Goal: Information Seeking & Learning: Learn about a topic

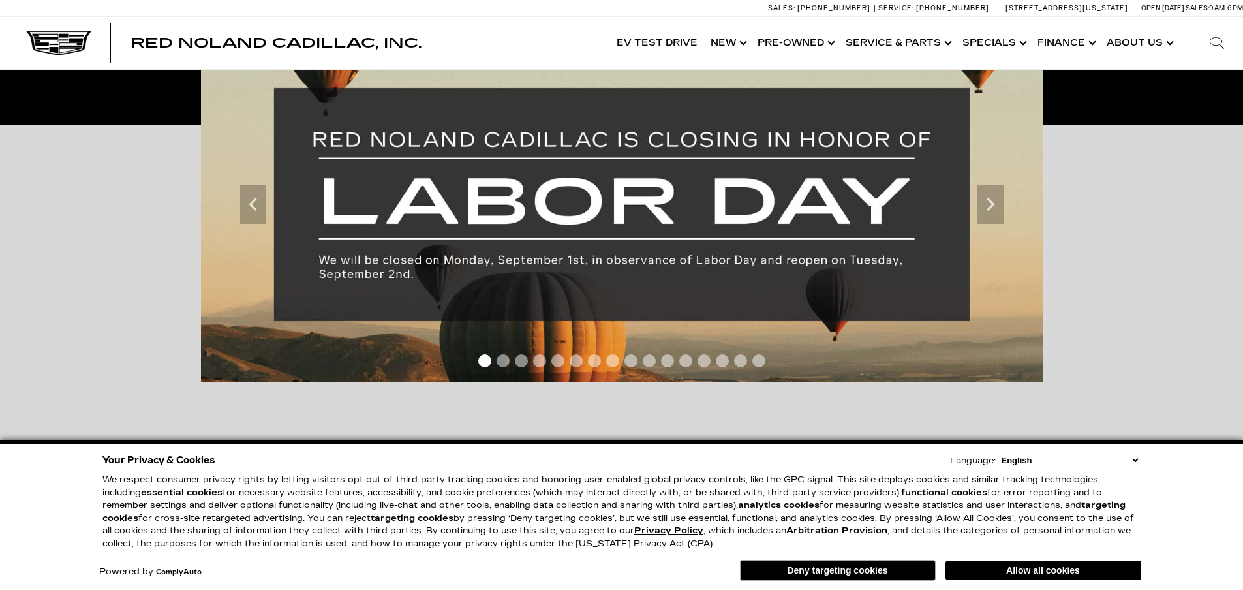
scroll to position [261, 0]
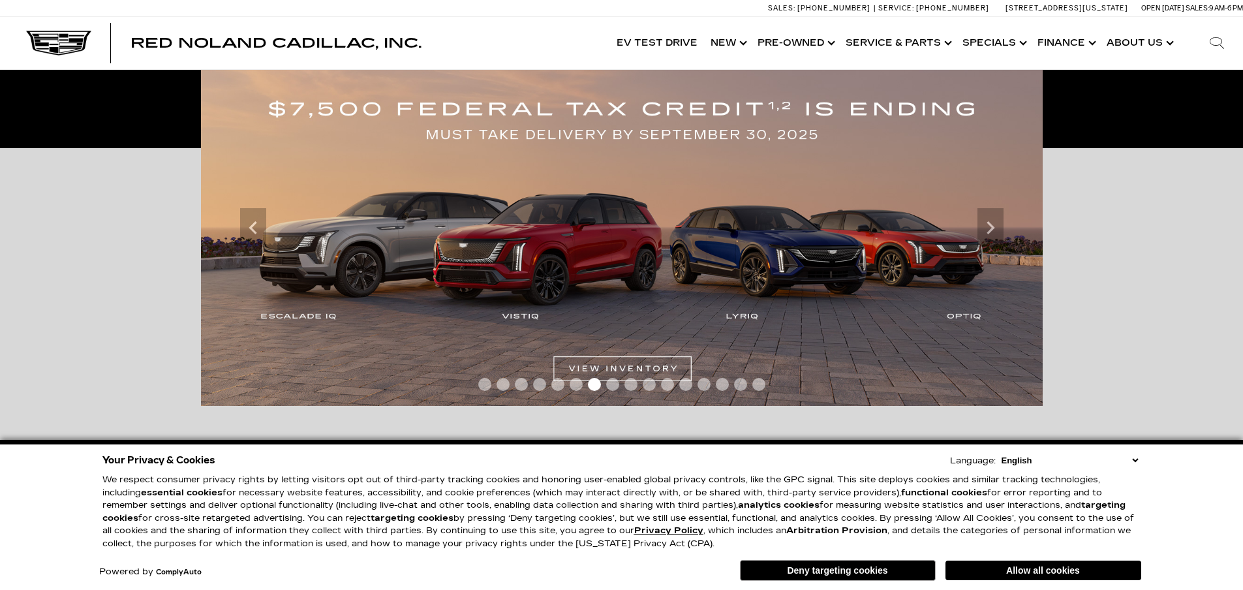
click at [626, 309] on img at bounding box center [622, 228] width 842 height 356
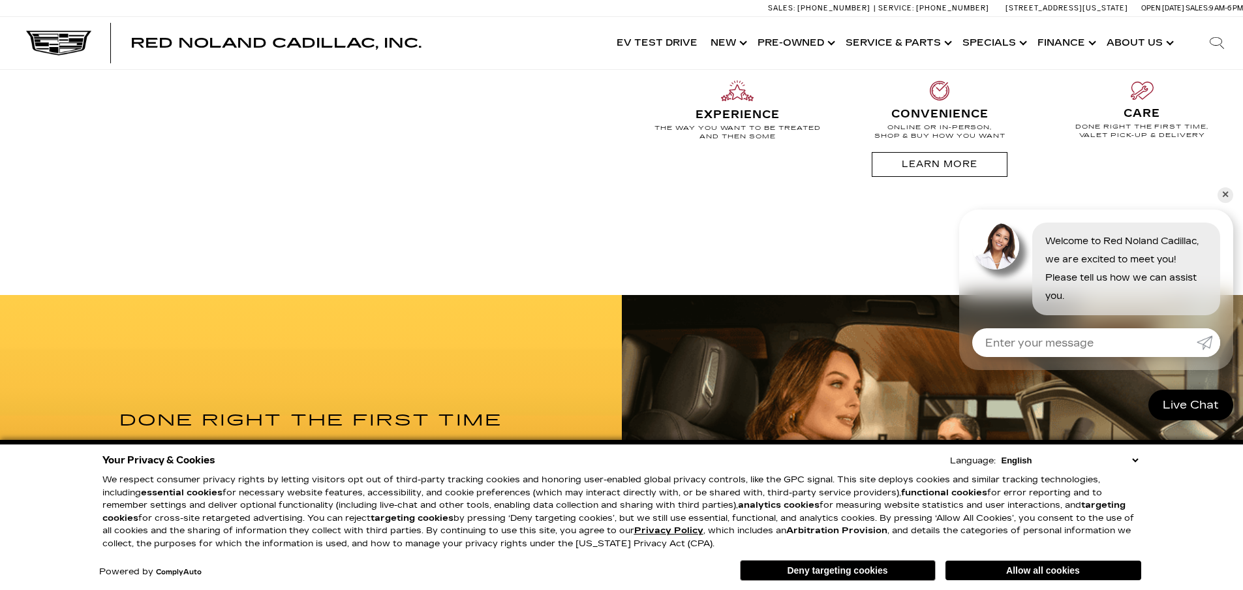
scroll to position [1274, 0]
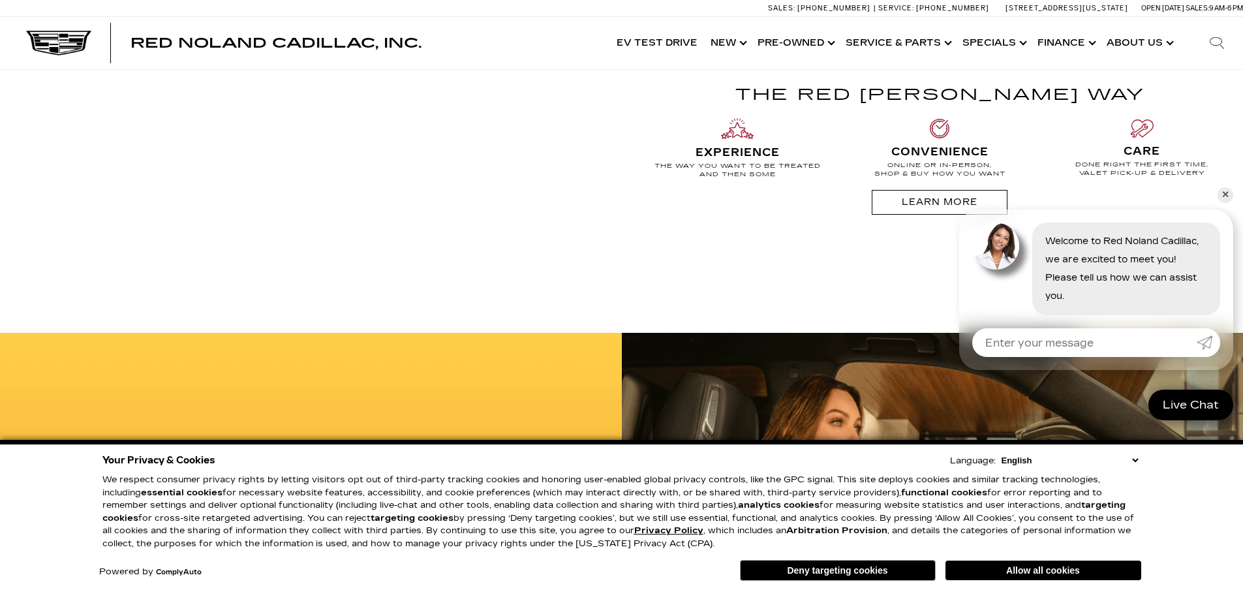
click at [1228, 198] on link "✕" at bounding box center [1225, 195] width 16 height 16
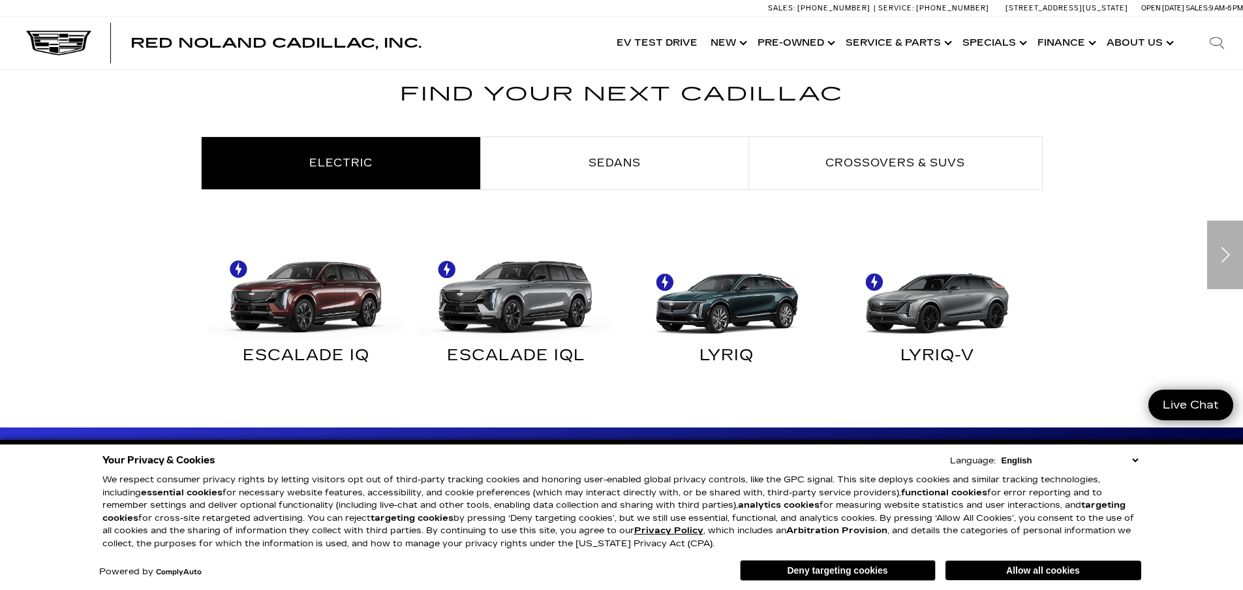
scroll to position [621, 0]
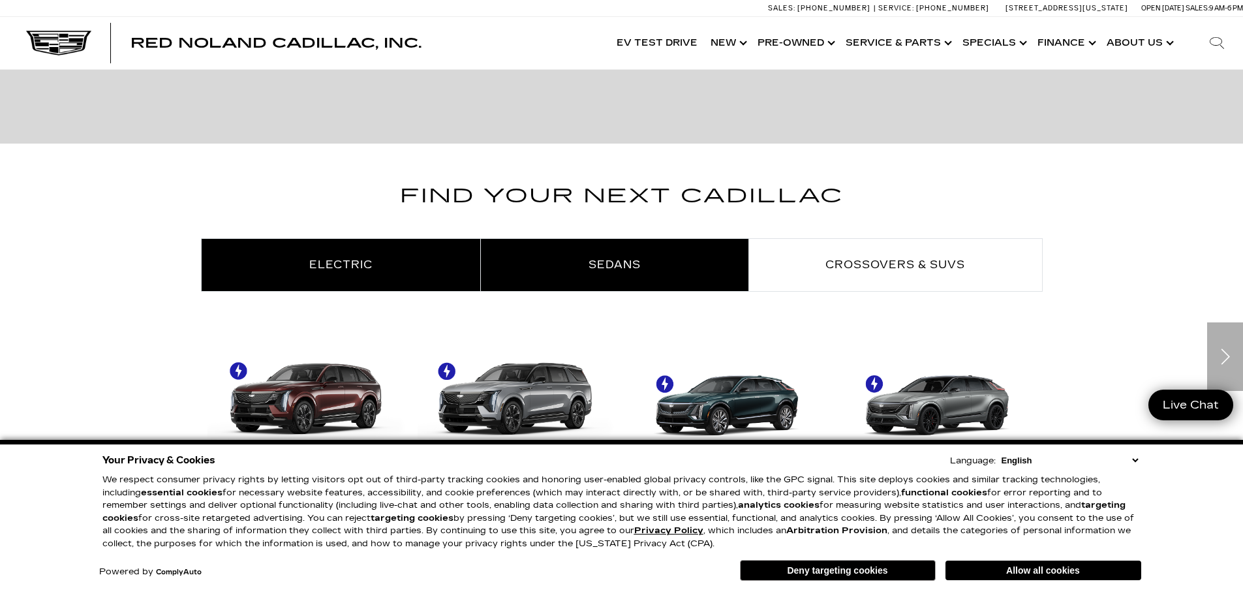
click at [647, 276] on link "Sedans" at bounding box center [614, 265] width 267 height 52
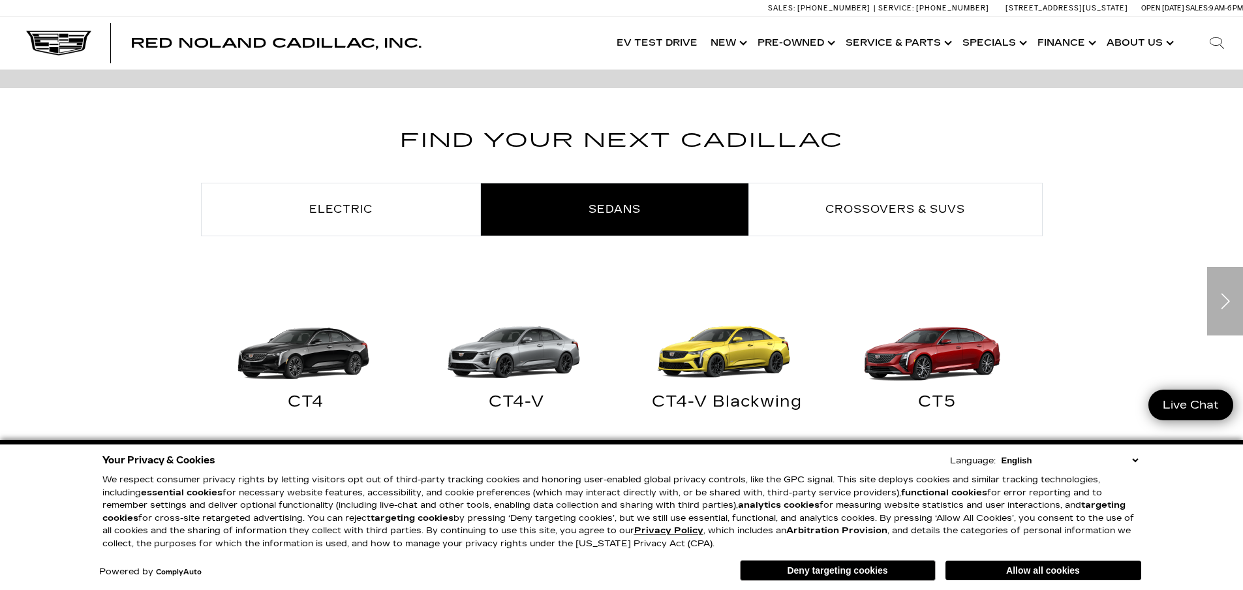
scroll to position [752, 0]
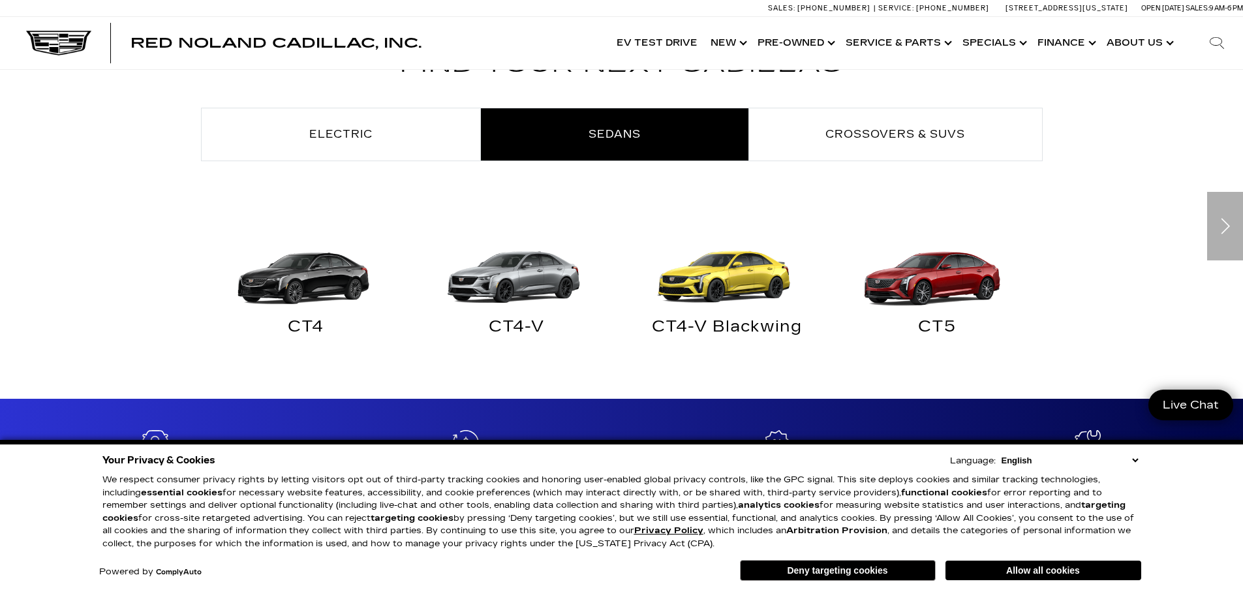
click at [1215, 224] on div "Next slide" at bounding box center [1225, 226] width 36 height 69
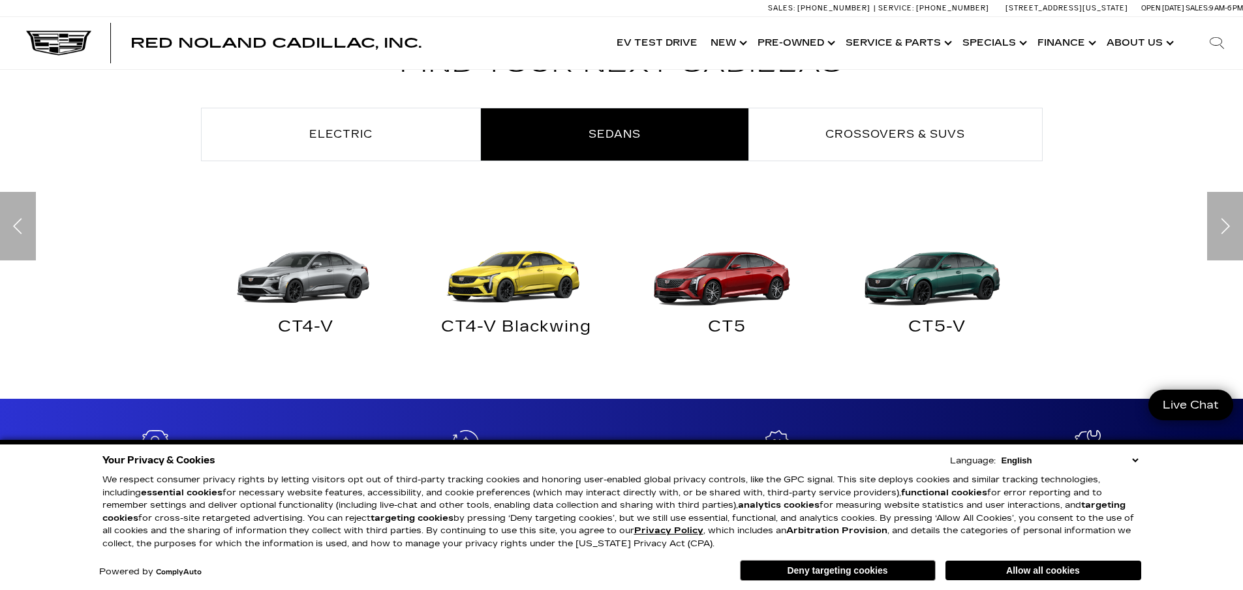
click at [23, 232] on div "Previous slide" at bounding box center [18, 226] width 36 height 69
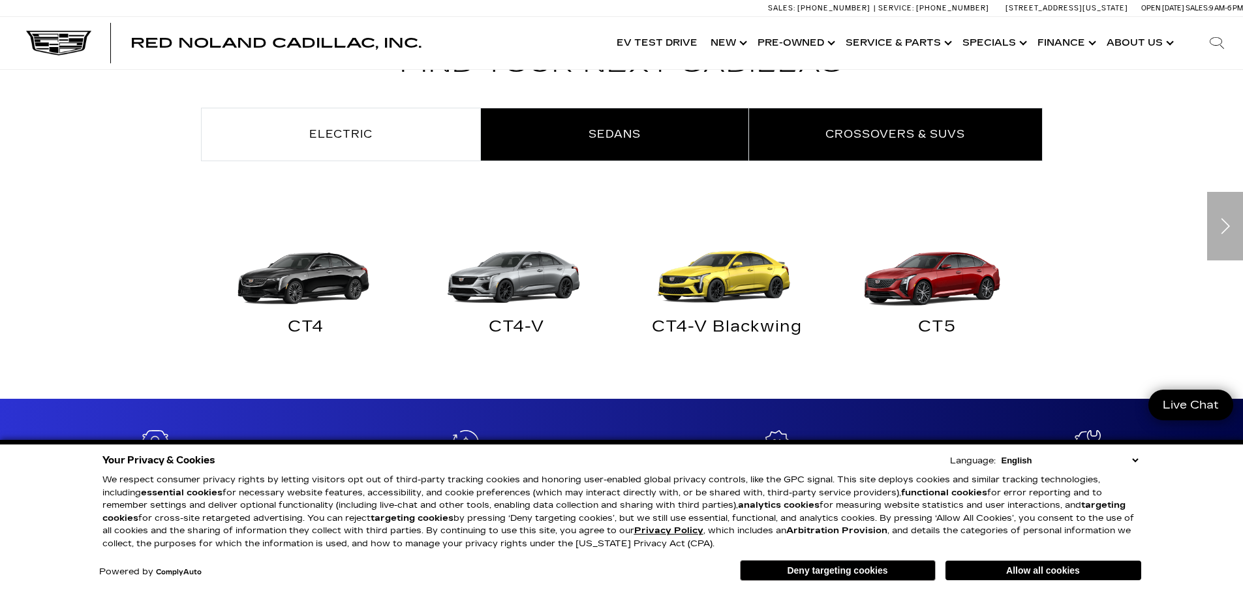
click at [845, 137] on span "Crossovers & SUVs" at bounding box center [895, 134] width 140 height 12
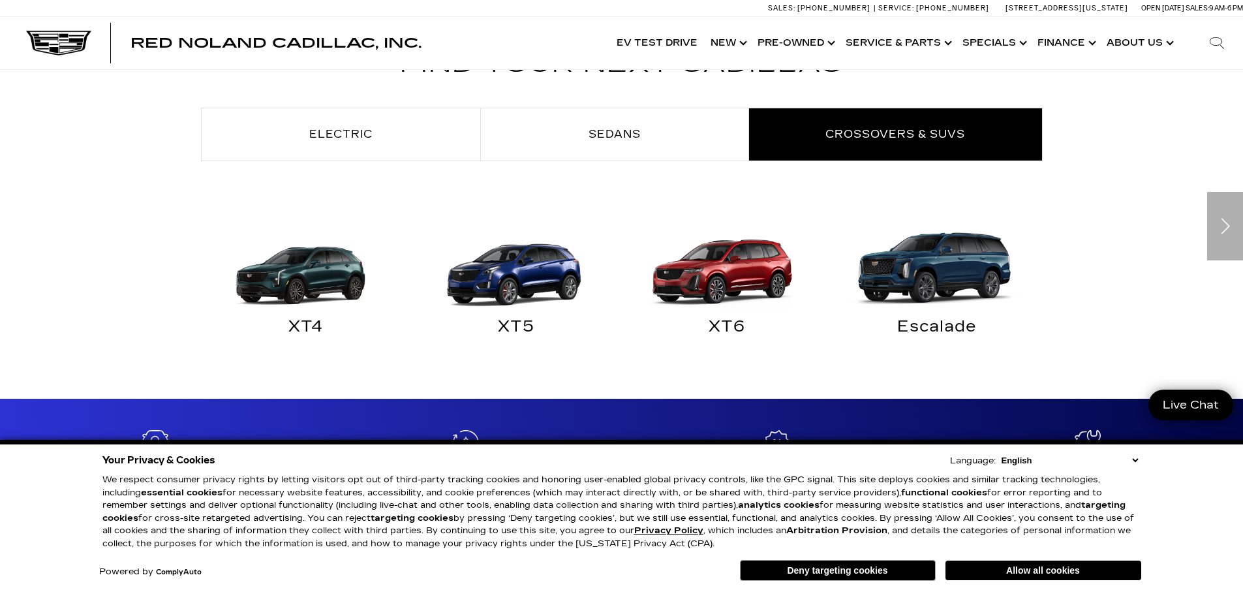
click at [322, 279] on img "Crossovers & SUVs" at bounding box center [303, 261] width 198 height 99
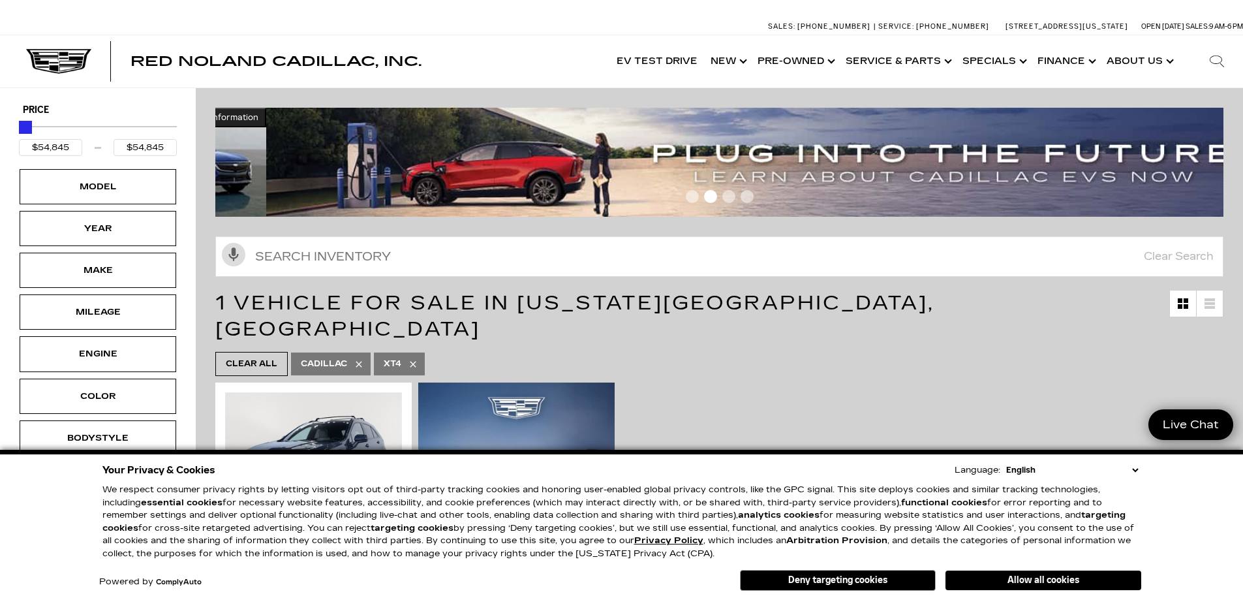
click at [1109, 136] on img at bounding box center [775, 162] width 1018 height 109
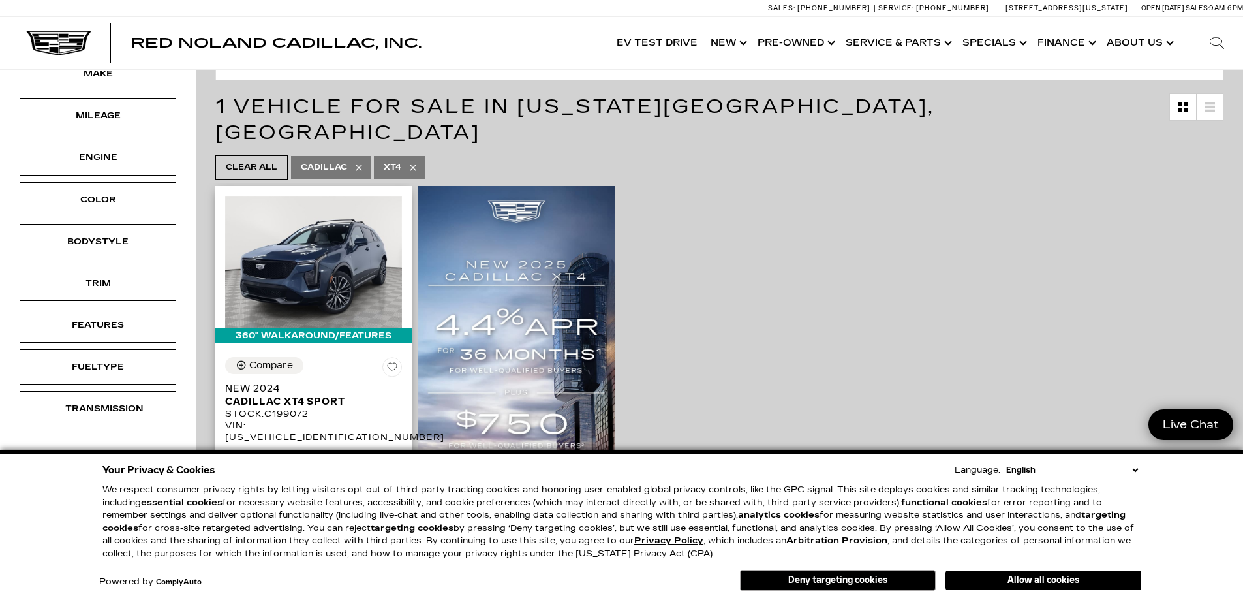
scroll to position [196, 0]
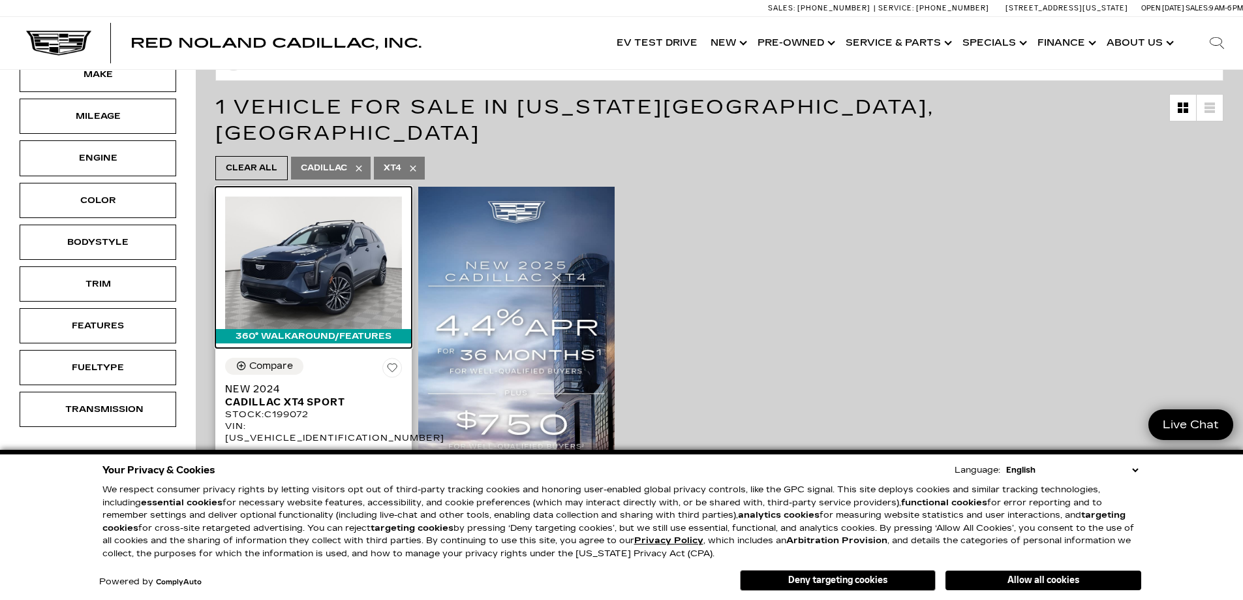
click at [342, 230] on img at bounding box center [313, 262] width 177 height 132
click at [332, 252] on img at bounding box center [313, 262] width 177 height 132
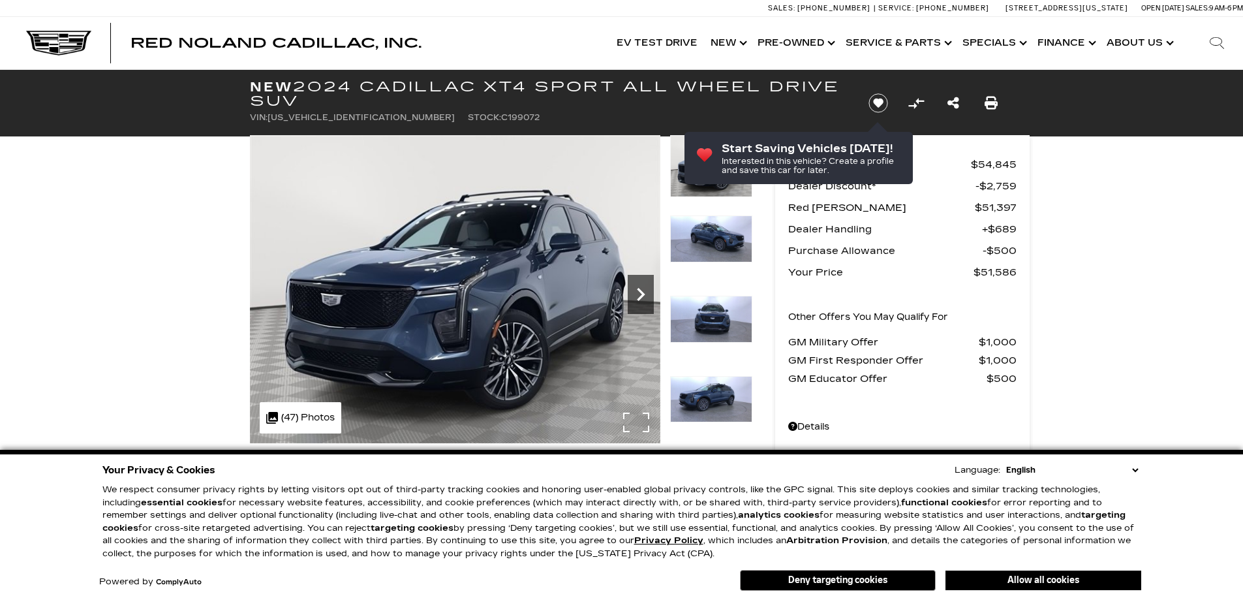
click at [632, 298] on icon "Next" at bounding box center [641, 294] width 26 height 26
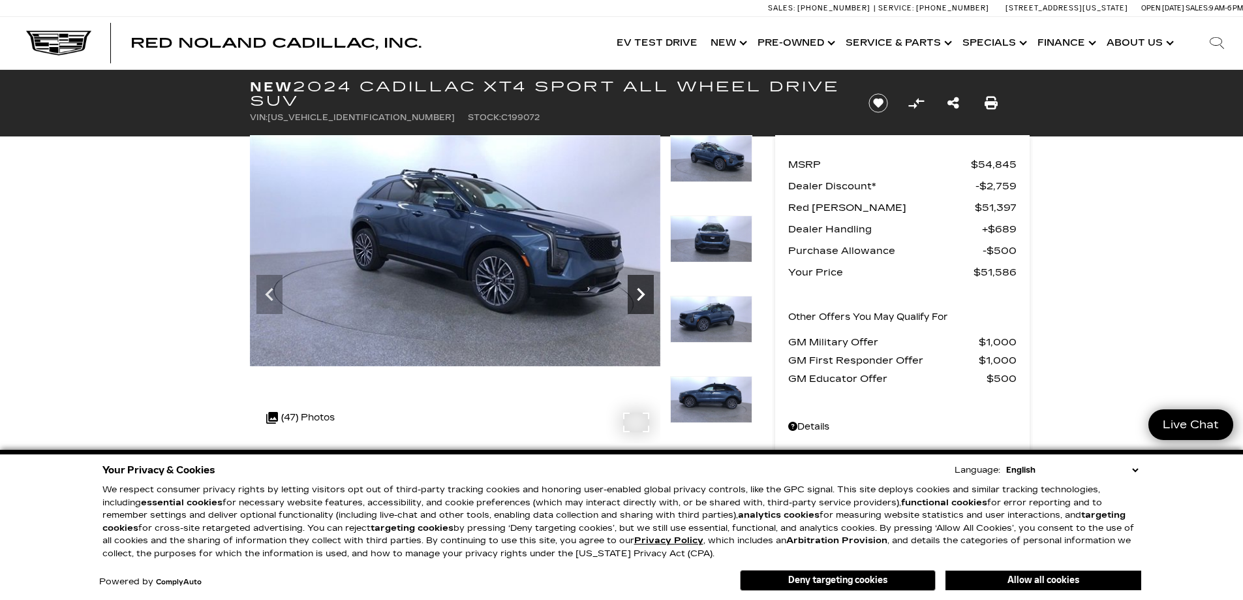
click at [635, 297] on icon "Next" at bounding box center [641, 294] width 26 height 26
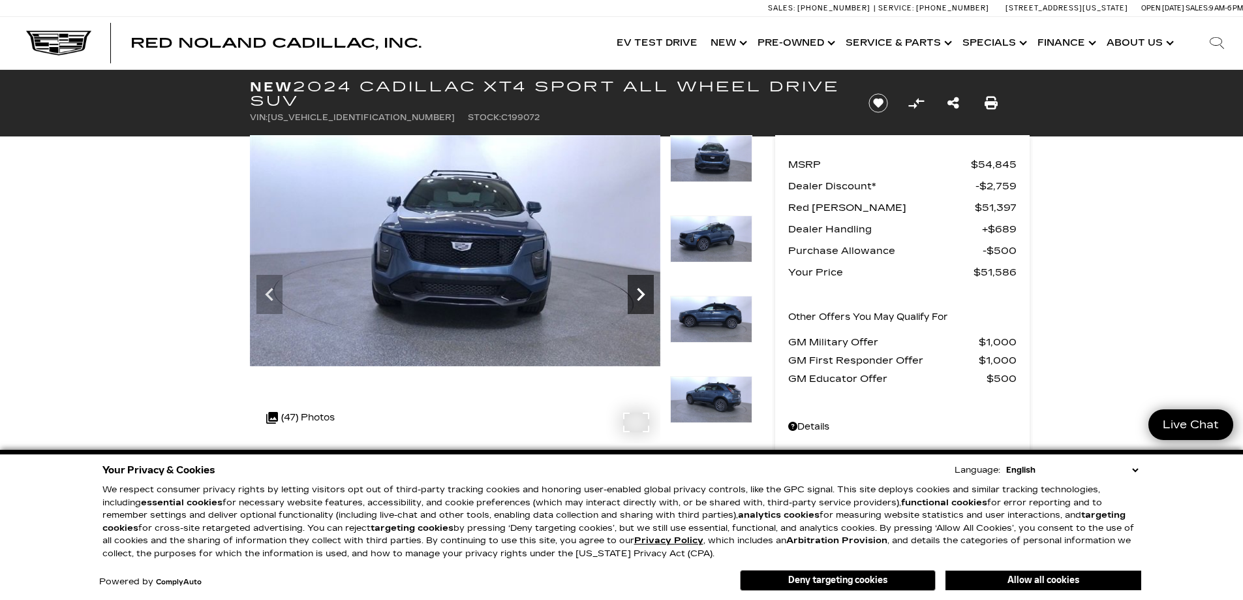
click at [635, 297] on icon "Next" at bounding box center [641, 294] width 26 height 26
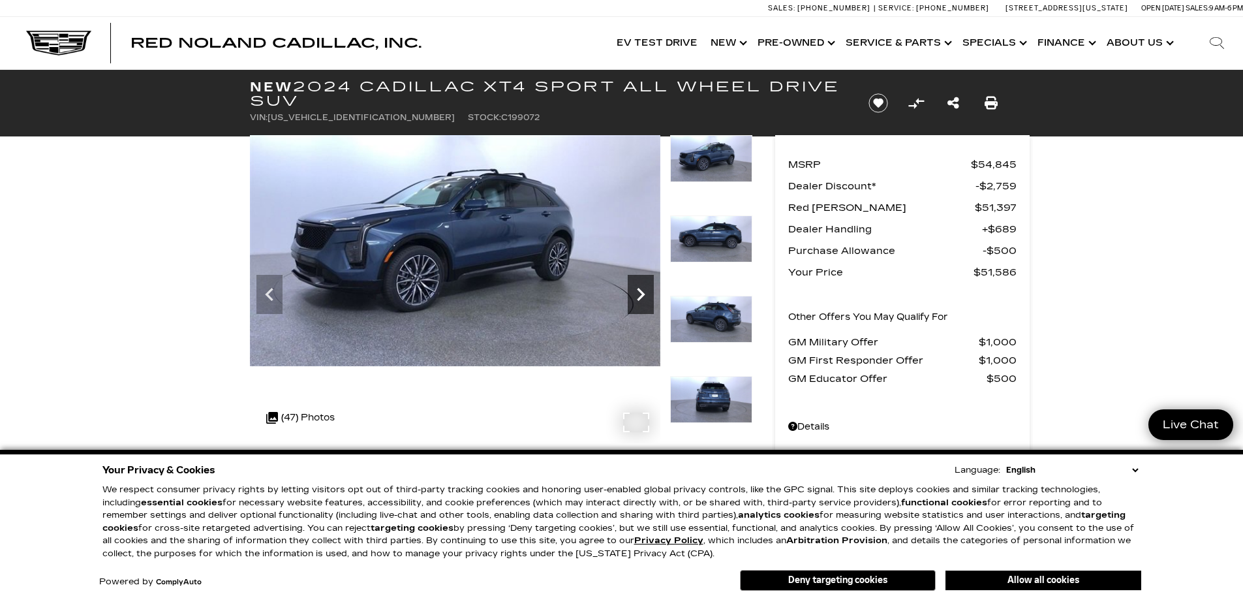
click at [635, 297] on icon "Next" at bounding box center [641, 294] width 26 height 26
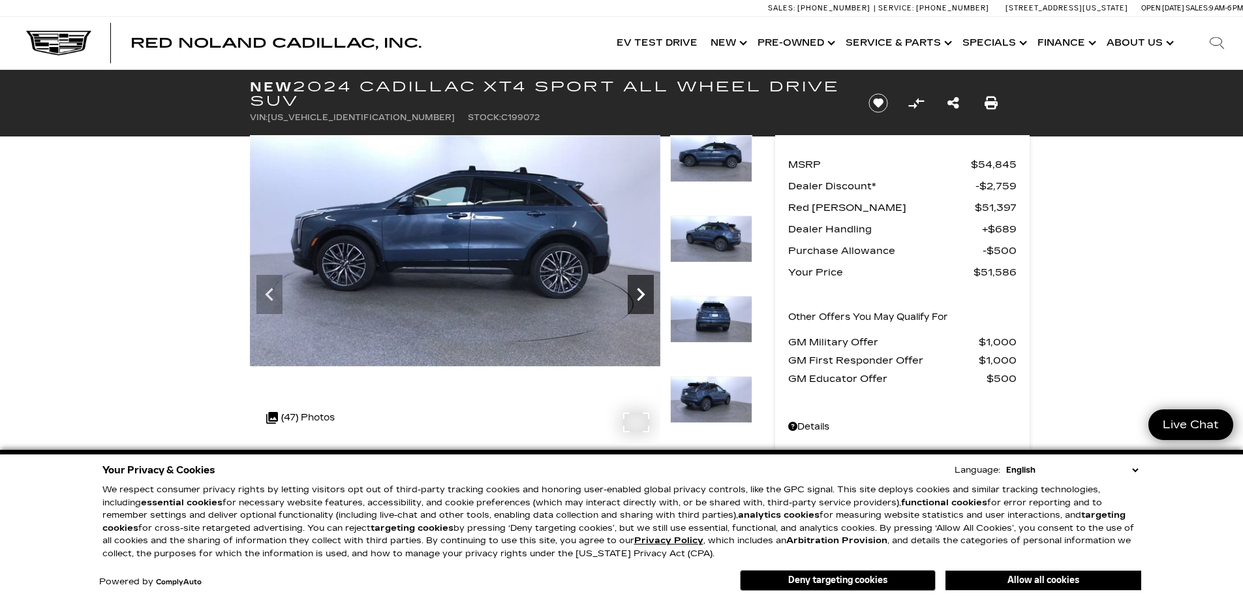
click at [635, 297] on icon "Next" at bounding box center [641, 294] width 26 height 26
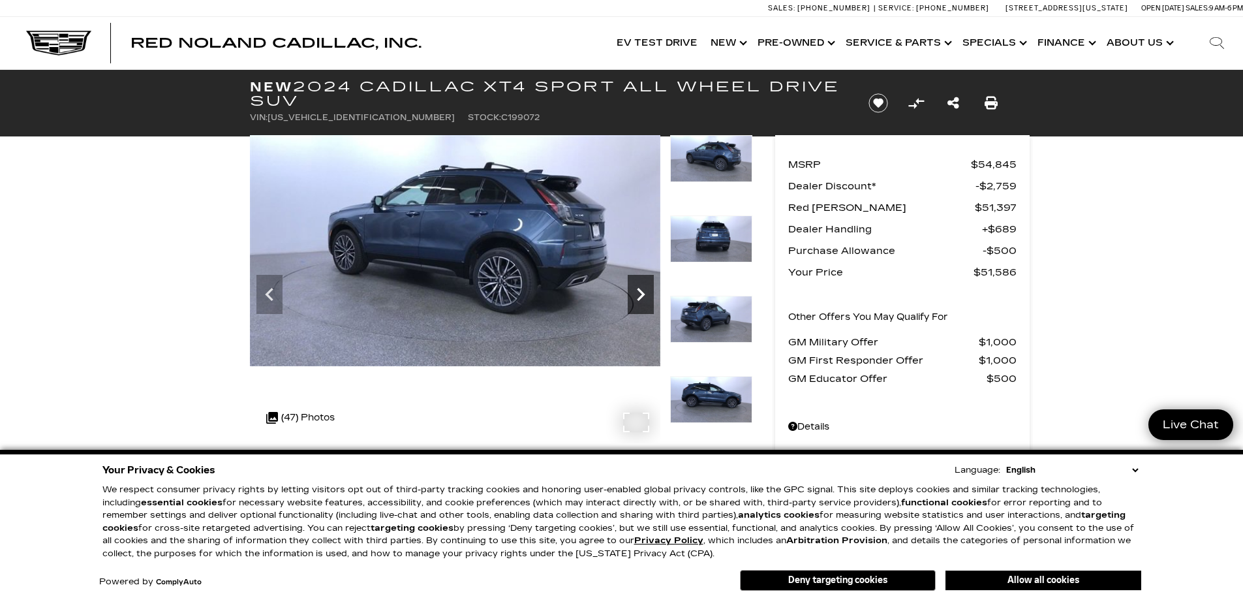
click at [635, 297] on icon "Next" at bounding box center [641, 294] width 26 height 26
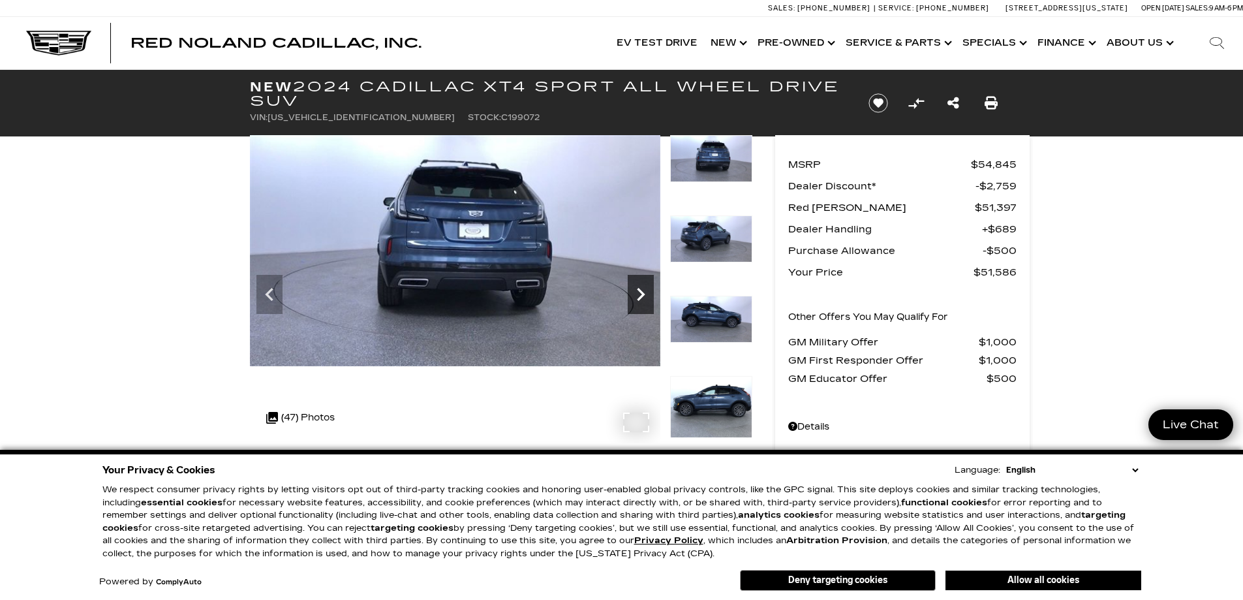
click at [635, 297] on icon "Next" at bounding box center [641, 294] width 26 height 26
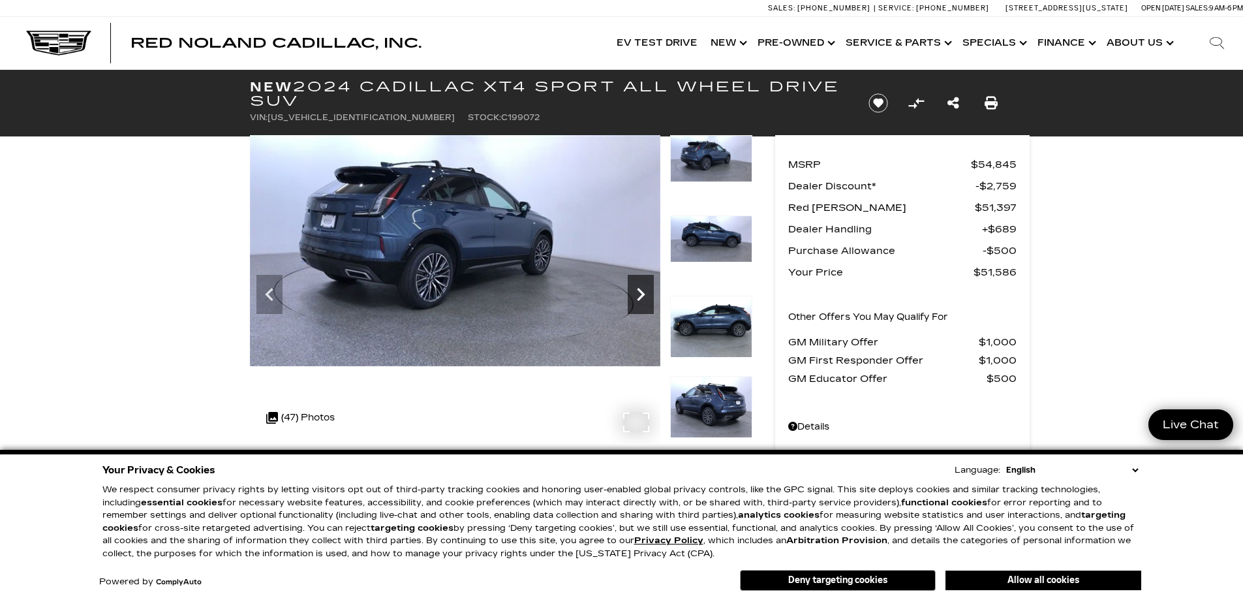
click at [636, 297] on icon "Next" at bounding box center [641, 294] width 26 height 26
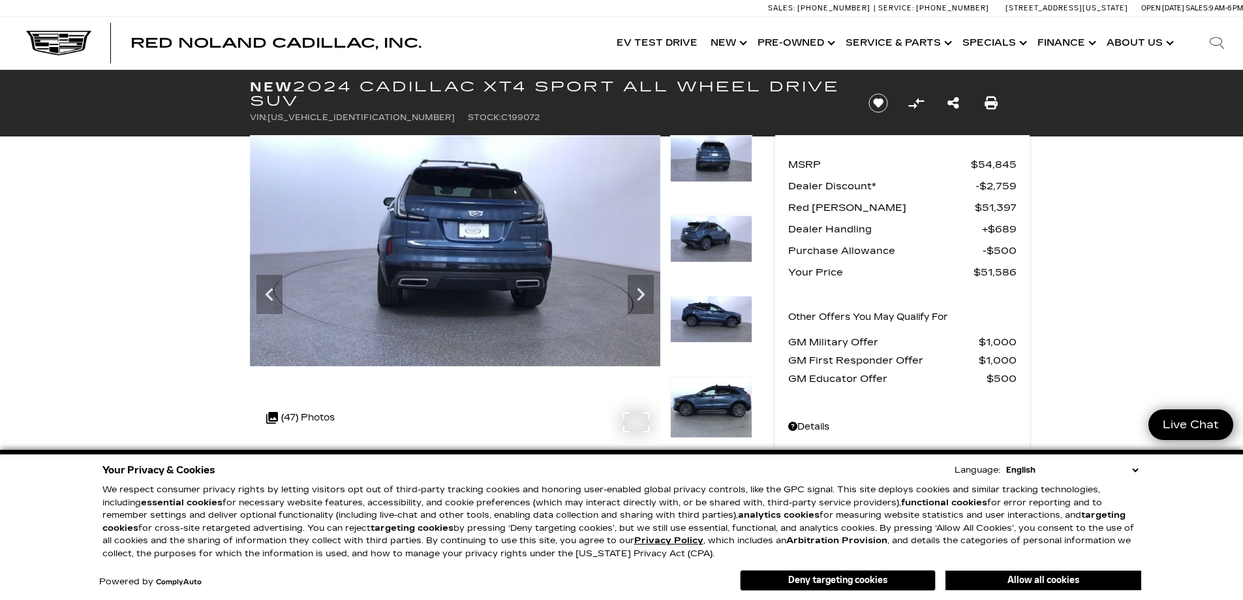
click at [519, 274] on img at bounding box center [455, 250] width 410 height 231
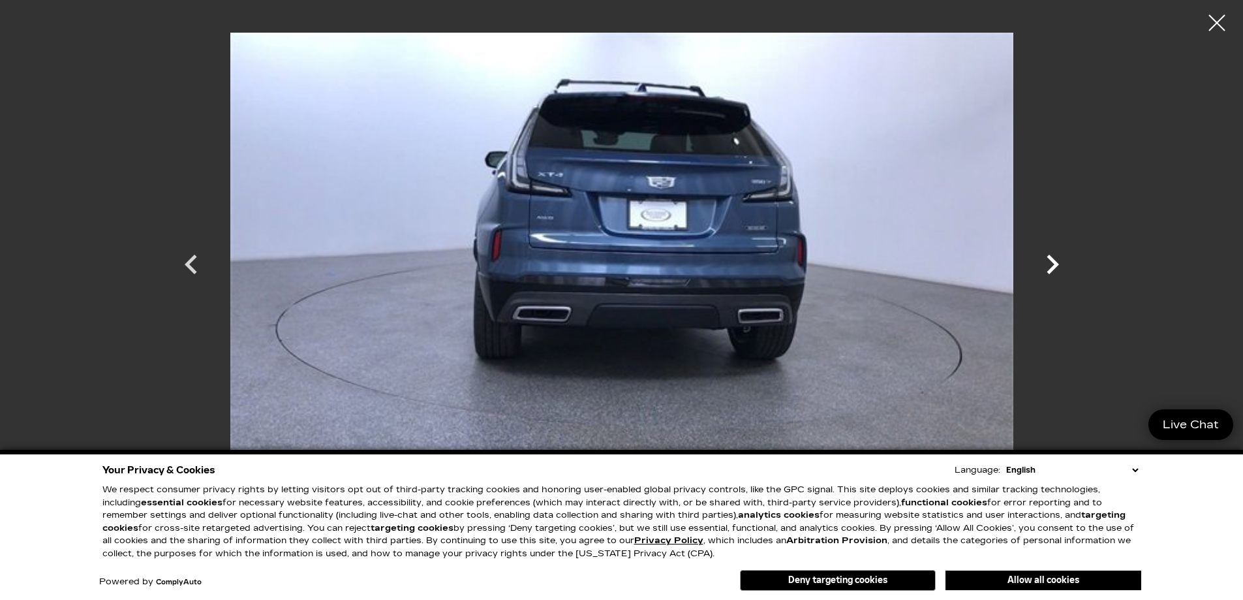
click at [1056, 266] on icon "Next" at bounding box center [1053, 264] width 12 height 20
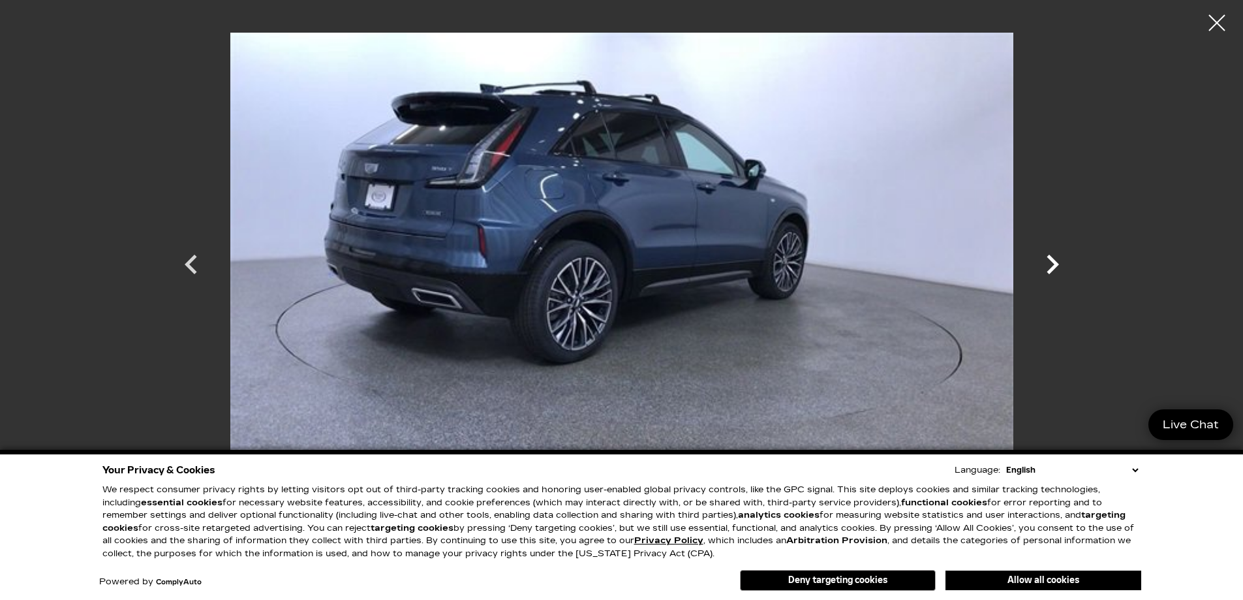
click at [1056, 266] on icon "Next" at bounding box center [1053, 264] width 12 height 20
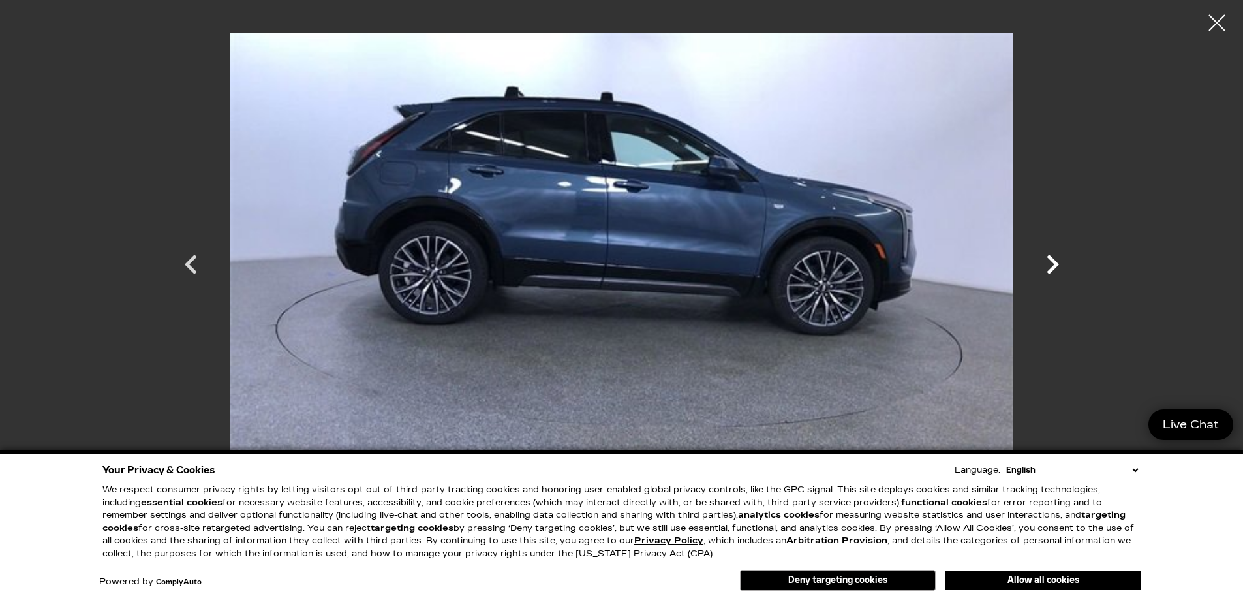
click at [1056, 266] on icon "Next" at bounding box center [1053, 264] width 12 height 20
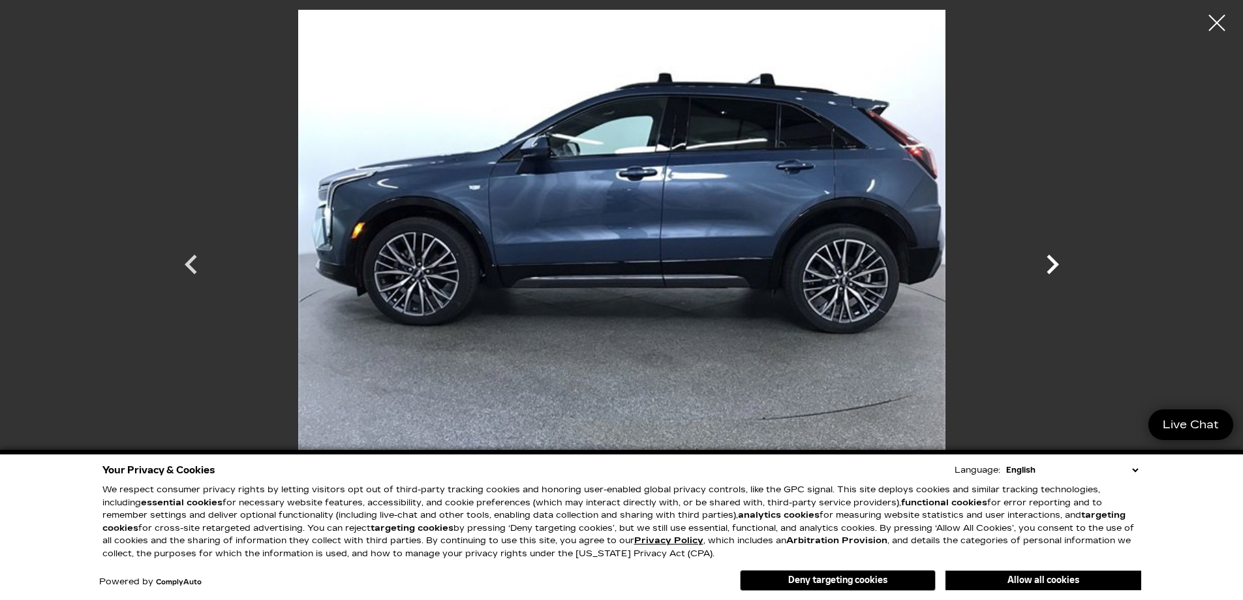
click at [1056, 266] on icon "Next" at bounding box center [1053, 264] width 12 height 20
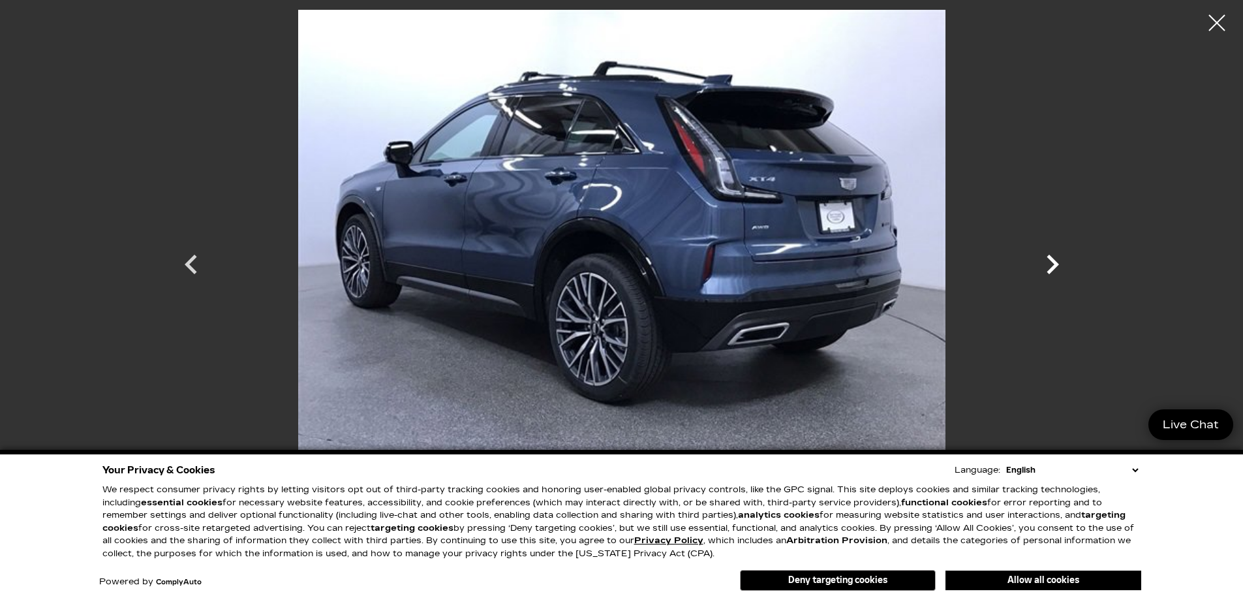
click at [1056, 266] on icon "Next" at bounding box center [1053, 264] width 12 height 20
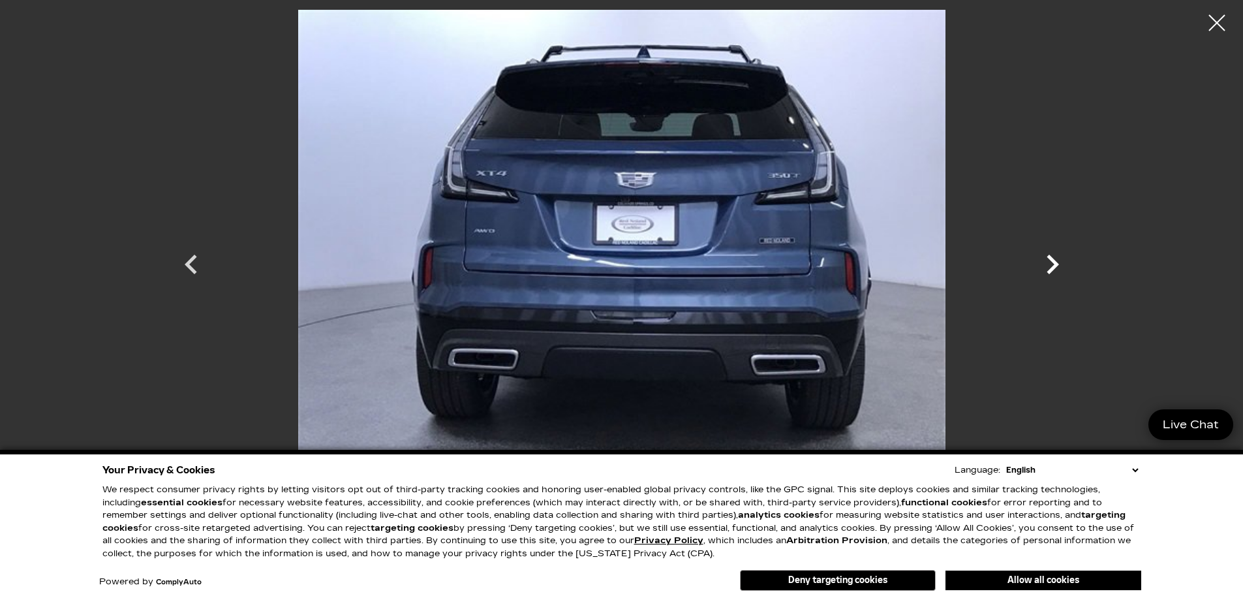
click at [1056, 266] on icon "Next" at bounding box center [1053, 264] width 12 height 20
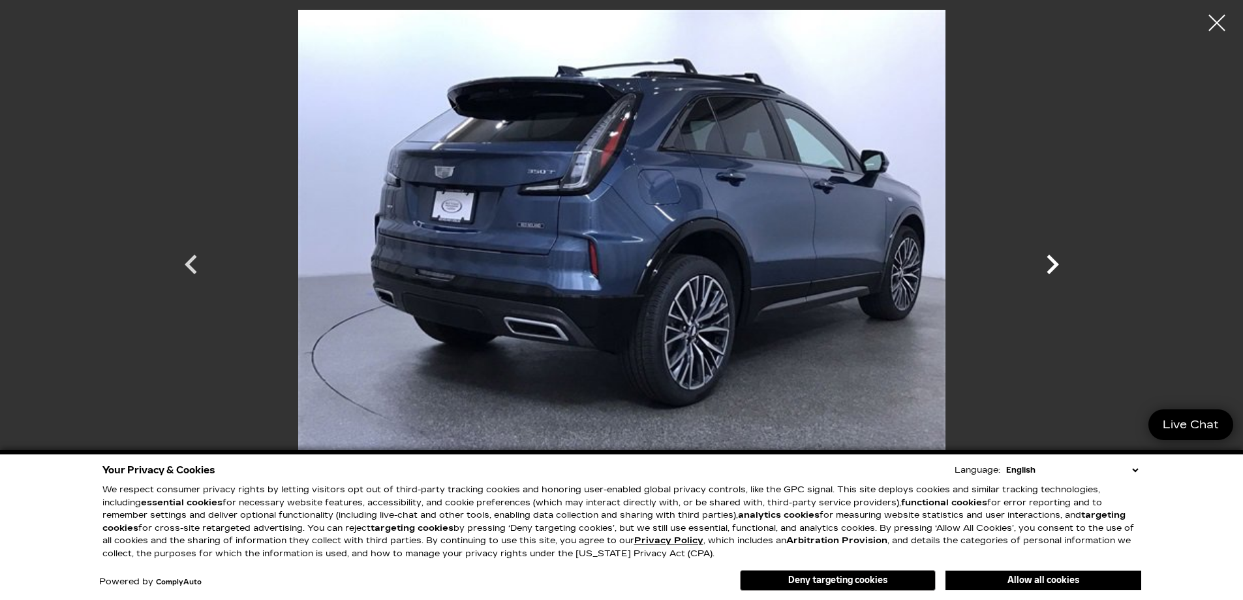
click at [1056, 266] on icon "Next" at bounding box center [1053, 264] width 12 height 20
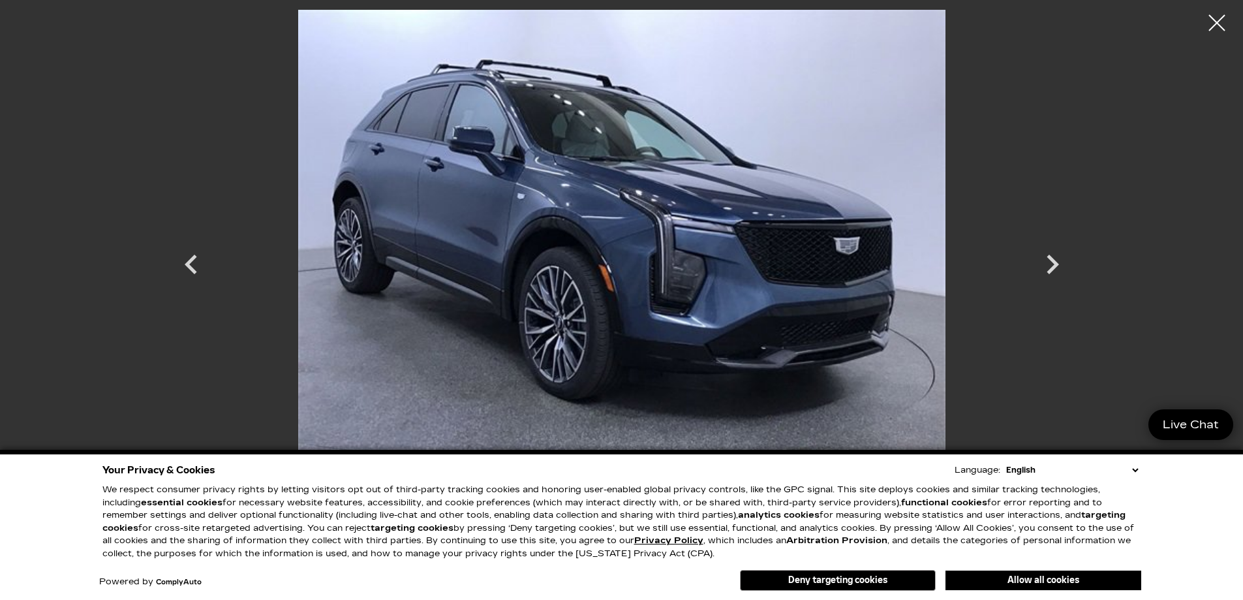
click at [1219, 21] on div at bounding box center [1216, 23] width 33 height 33
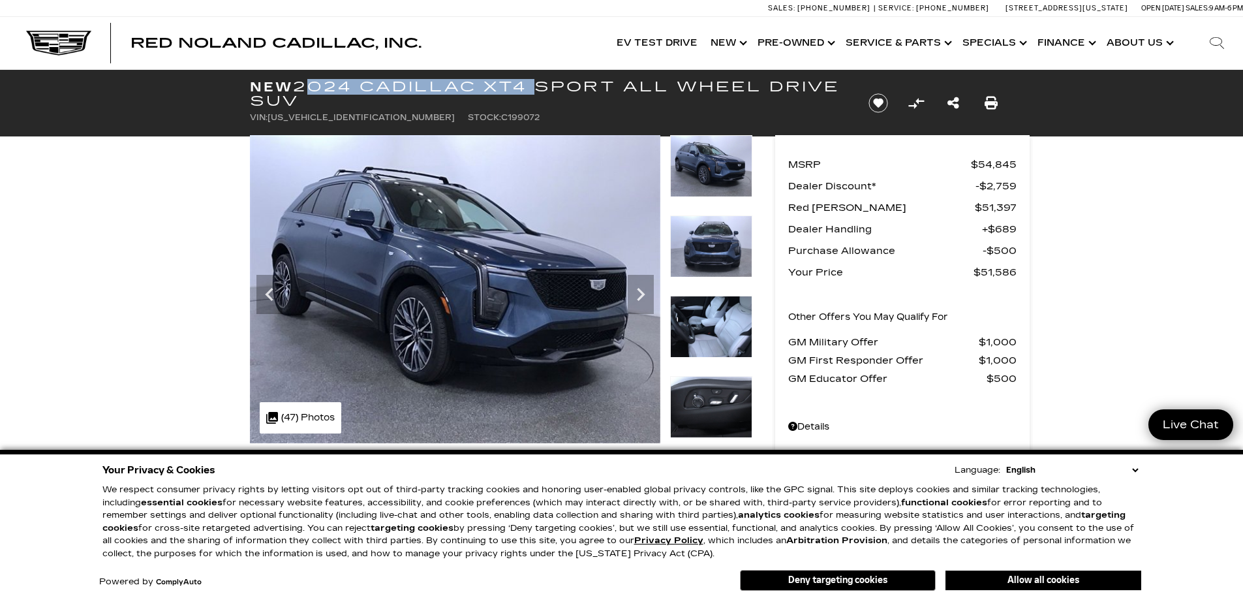
drag, startPoint x: 532, startPoint y: 88, endPoint x: 298, endPoint y: 84, distance: 234.3
click at [298, 84] on h1 "New 2024 Cadillac XT4 Sport All Wheel Drive SUV" at bounding box center [548, 94] width 597 height 29
click at [599, 110] on ul "VIN: 1GYFZFR41RF199072 Stock: C199072" at bounding box center [548, 117] width 597 height 18
drag, startPoint x: 617, startPoint y: 84, endPoint x: 299, endPoint y: 85, distance: 317.7
click at [299, 85] on h1 "New 2024 Cadillac XT4 Sport All Wheel Drive SUV" at bounding box center [548, 94] width 597 height 29
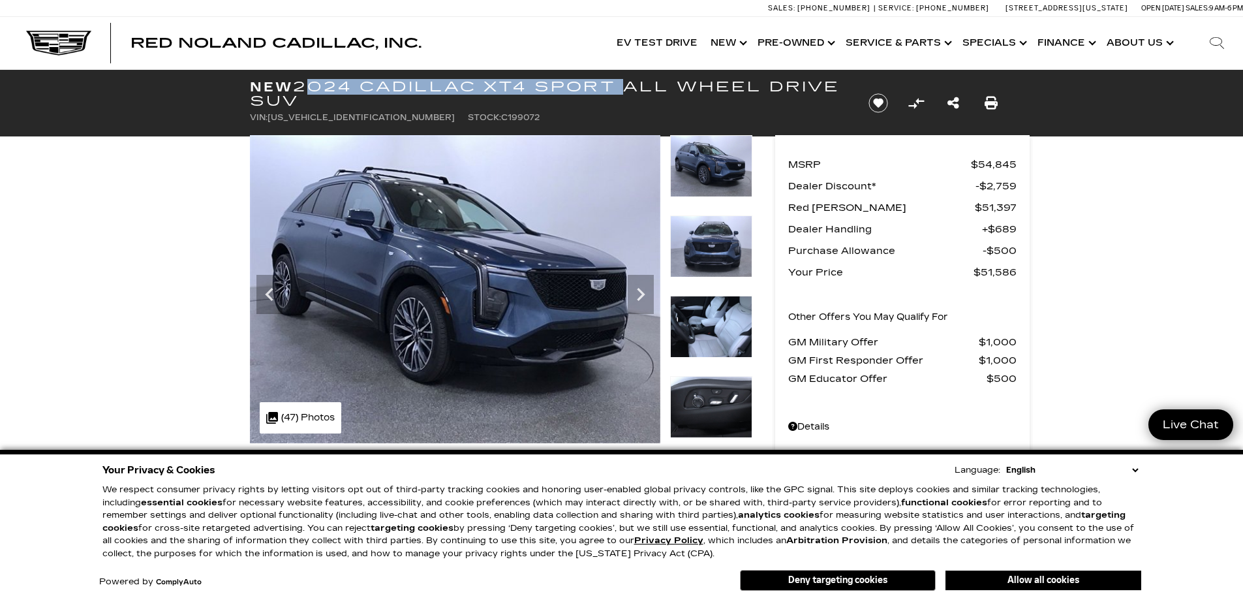
copy h1 "2024 Cadillac XT4 Sport"
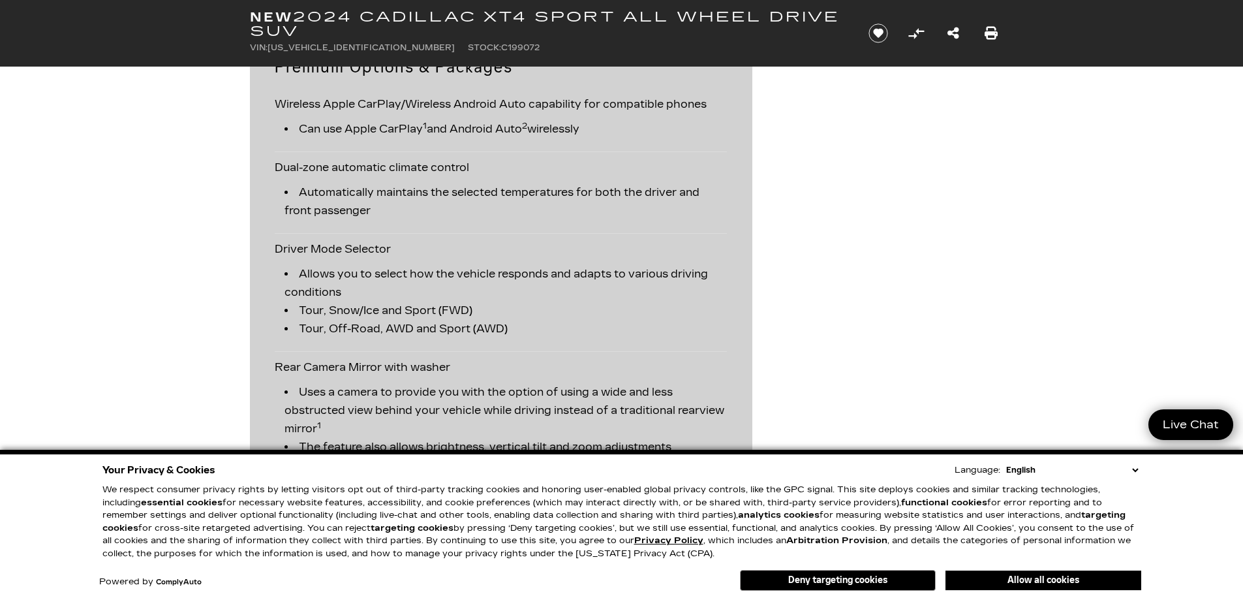
scroll to position [2088, 0]
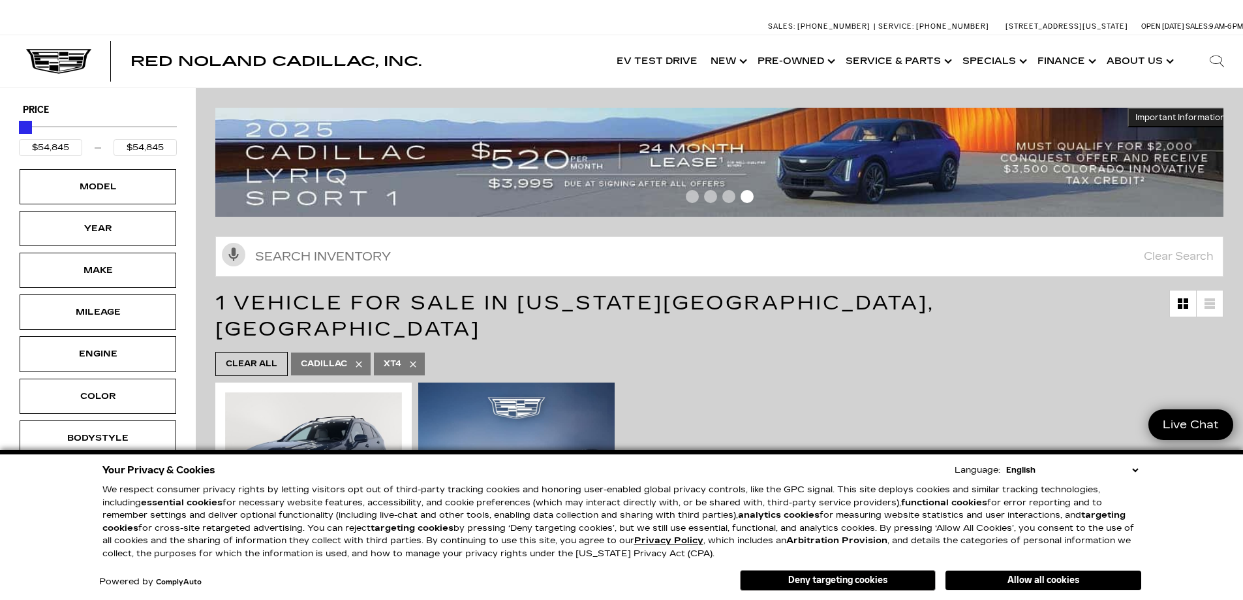
click at [731, 198] on span "Go to slide 3" at bounding box center [728, 196] width 13 height 13
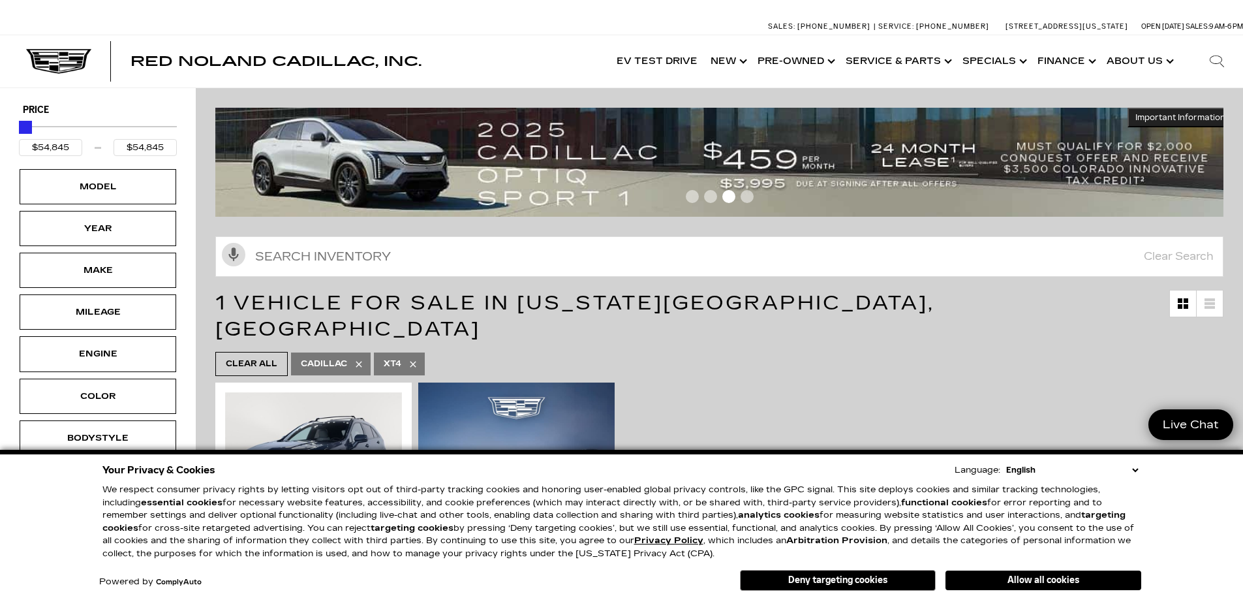
click at [714, 202] on span "Go to slide 2" at bounding box center [710, 196] width 13 height 13
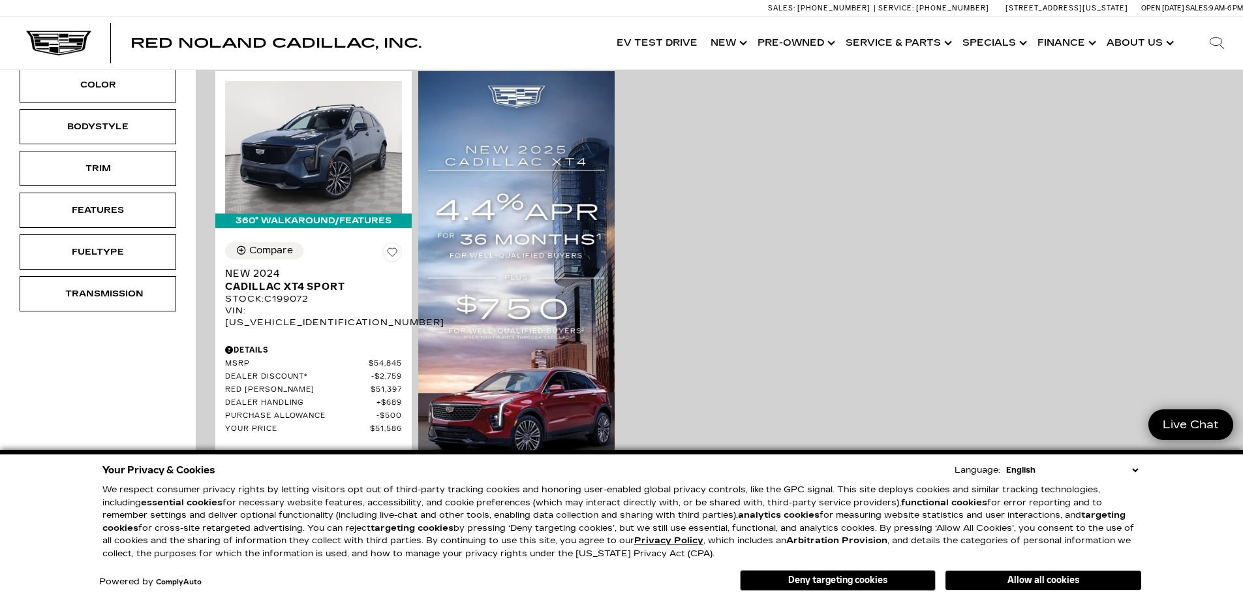
scroll to position [326, 0]
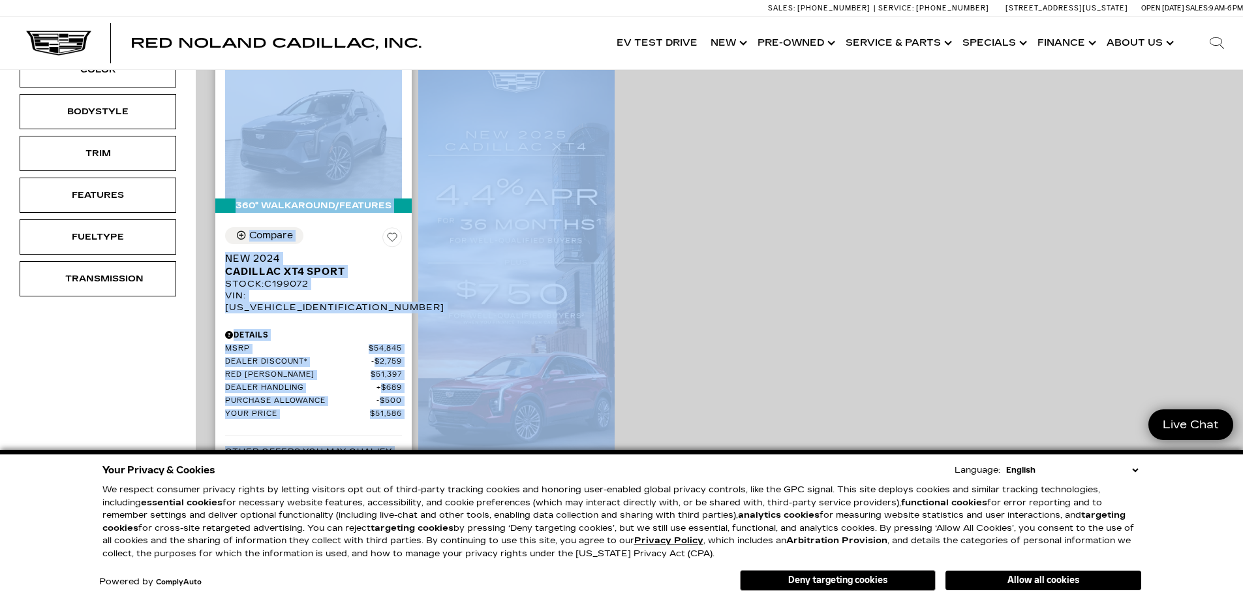
drag, startPoint x: 662, startPoint y: 369, endPoint x: 286, endPoint y: 127, distance: 446.8
click at [286, 127] on div "360° WalkAround/Features Compare Save This Vehicle - New 2024 Cadillac XT4 Spor…" at bounding box center [719, 388] width 1015 height 670
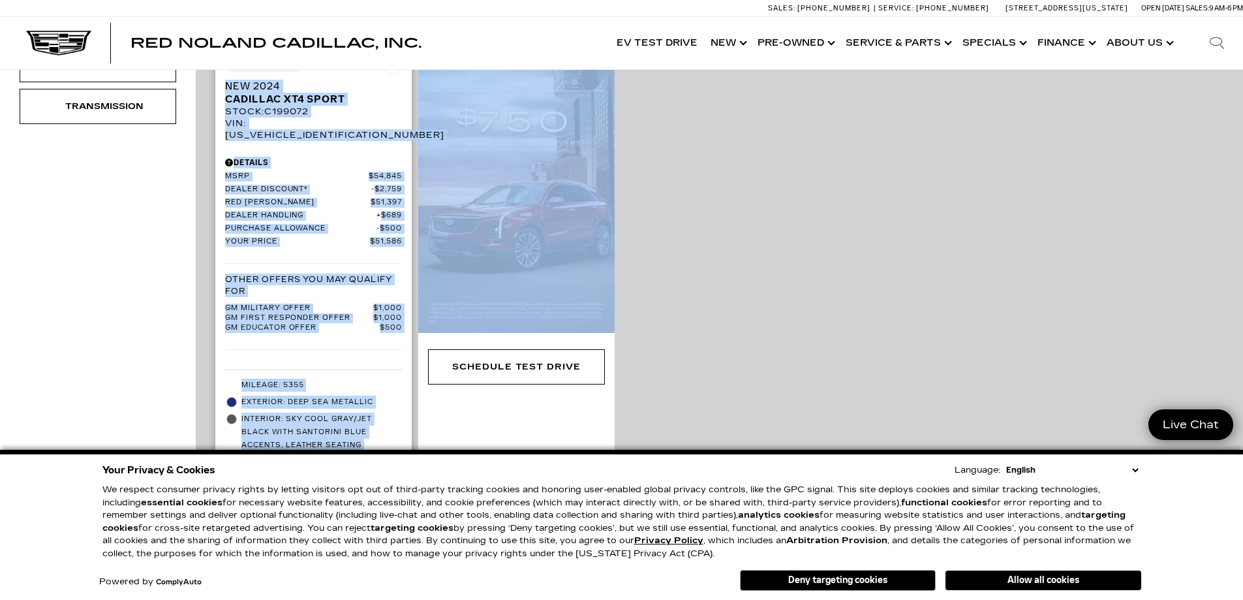
scroll to position [457, 0]
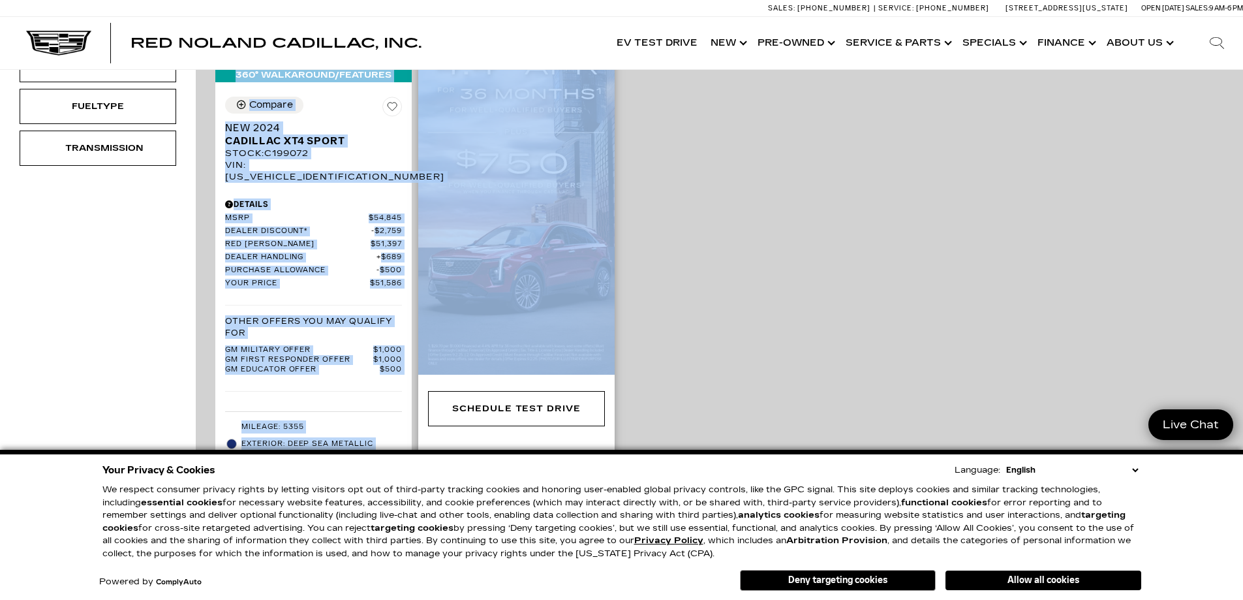
click at [544, 246] on img at bounding box center [516, 150] width 196 height 449
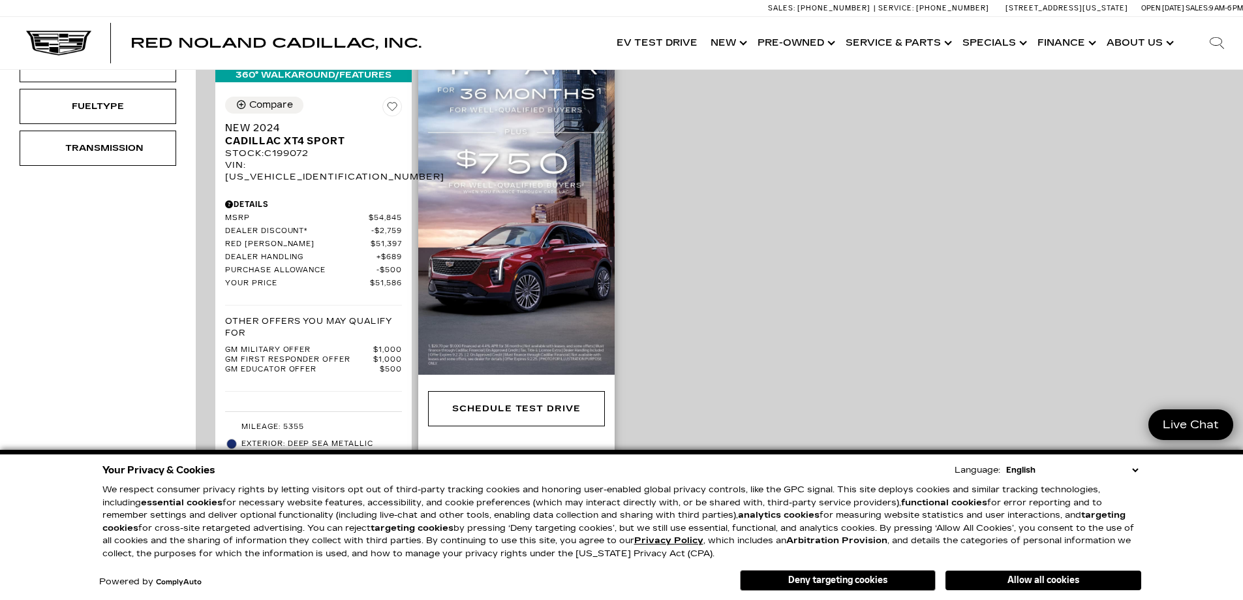
click at [603, 423] on div "Schedule Test Drive" at bounding box center [516, 231] width 196 height 610
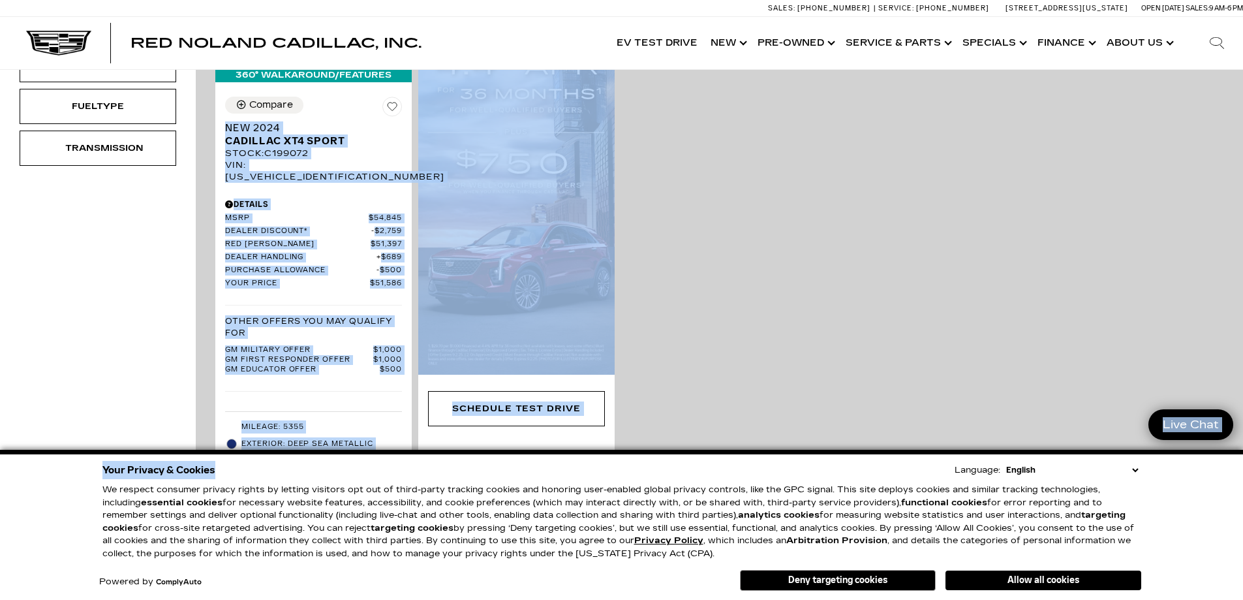
drag, startPoint x: 226, startPoint y: 96, endPoint x: 374, endPoint y: 452, distance: 386.0
click at [455, 421] on div "Schedule Test Drive" at bounding box center [516, 408] width 196 height 68
click at [473, 307] on img at bounding box center [516, 150] width 196 height 449
click at [741, 350] on div "360° WalkAround/Features Compare Save This Vehicle - New 2024 Cadillac XT4 Spor…" at bounding box center [719, 257] width 1015 height 670
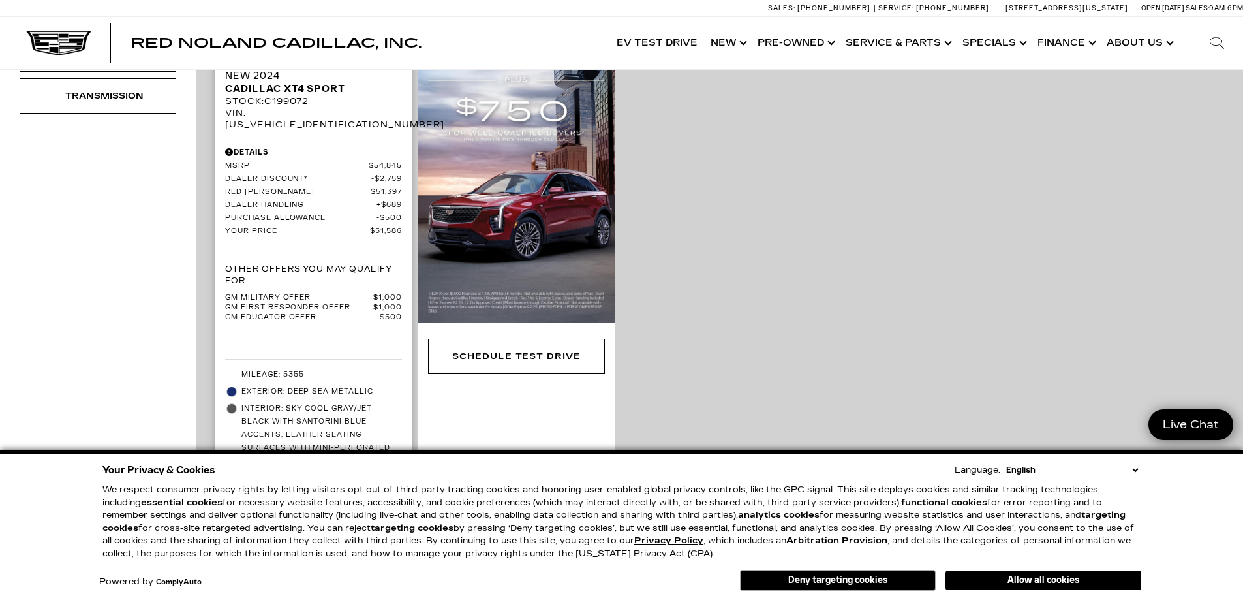
scroll to position [587, 0]
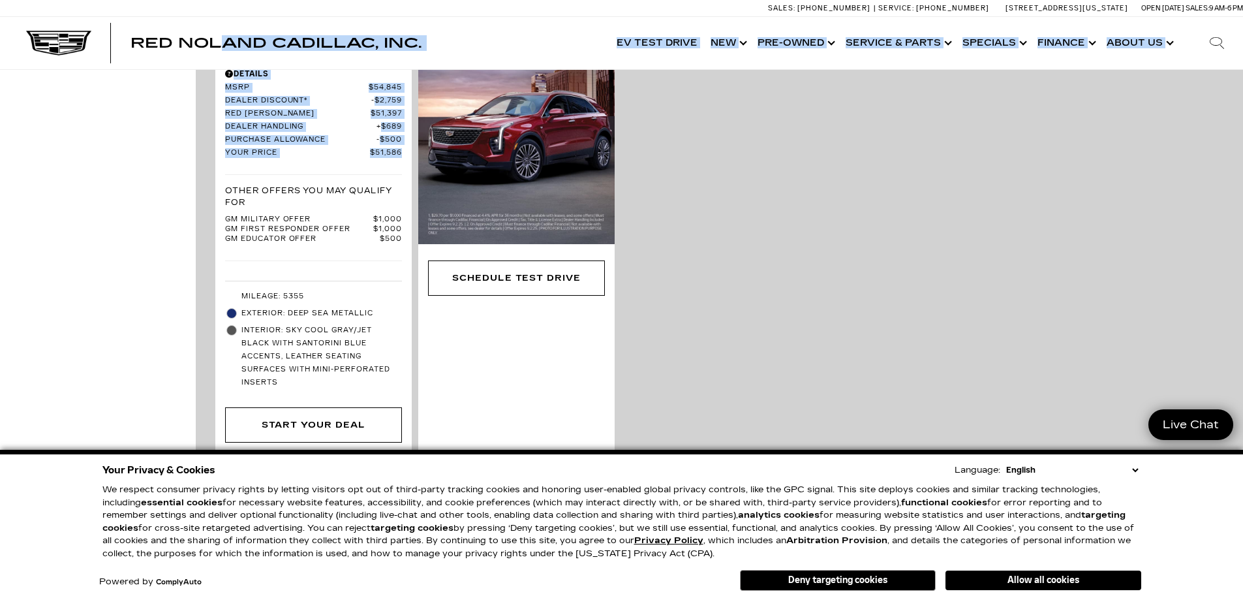
drag, startPoint x: 396, startPoint y: 228, endPoint x: 228, endPoint y: 46, distance: 247.5
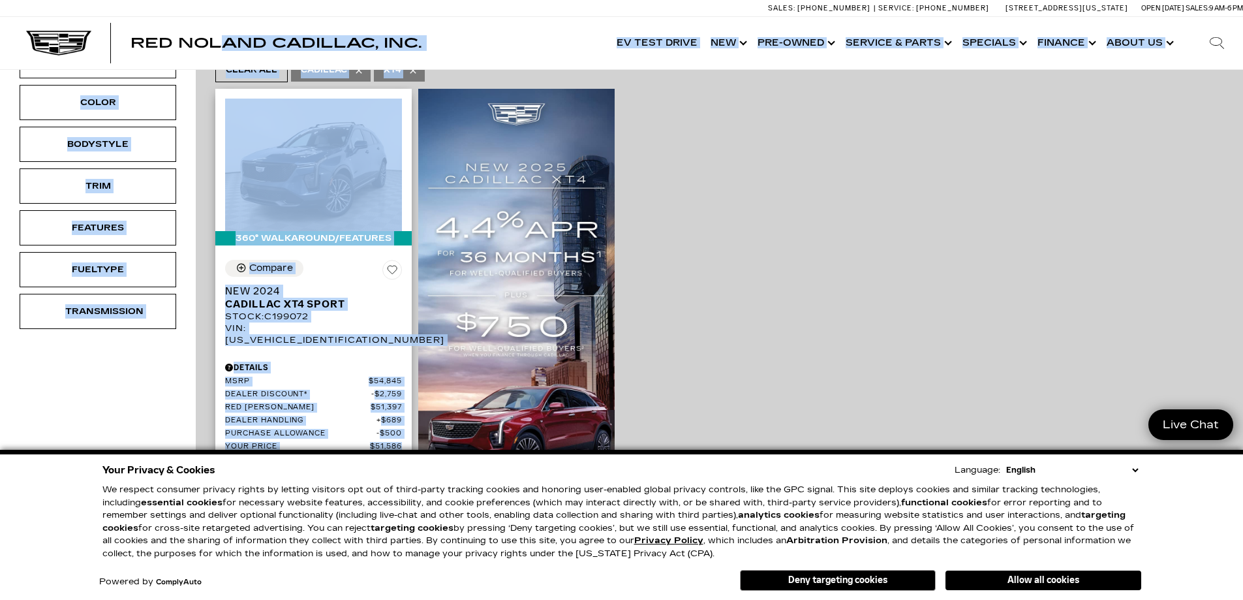
scroll to position [326, 0]
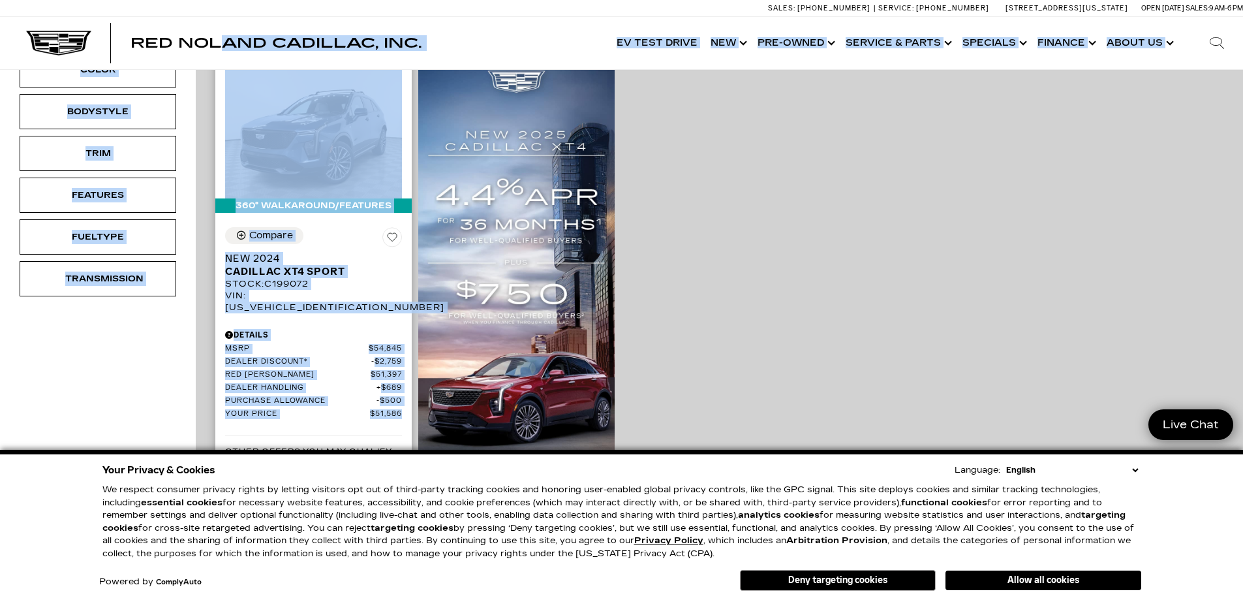
click at [380, 265] on span "Cadillac XT4 Sport" at bounding box center [308, 271] width 167 height 13
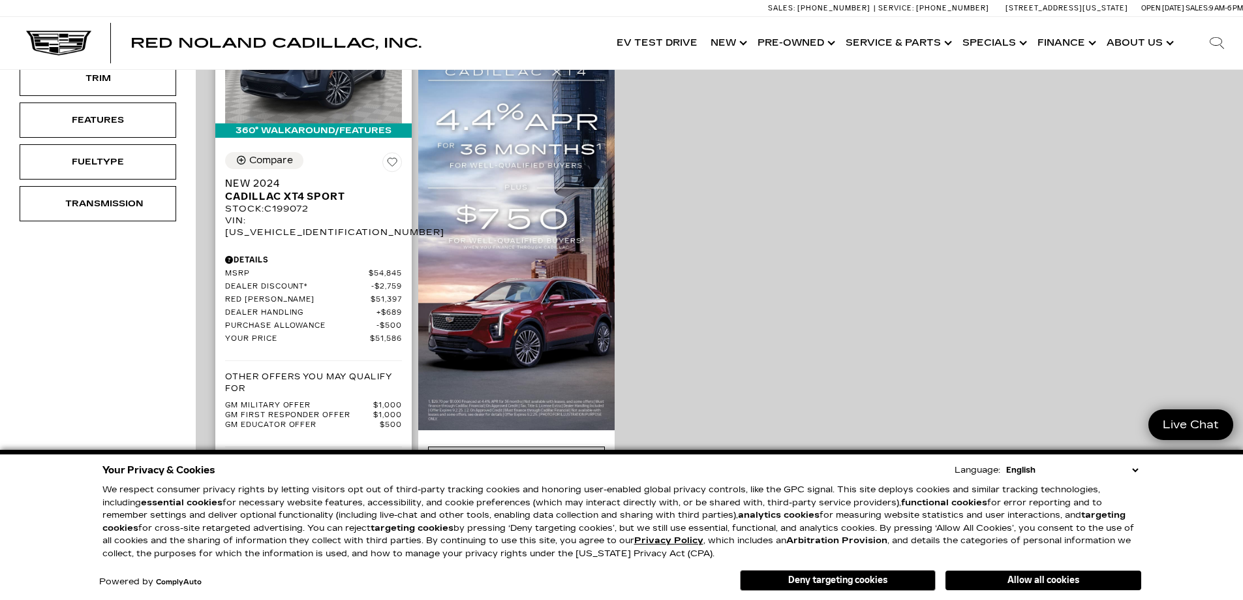
scroll to position [391, 0]
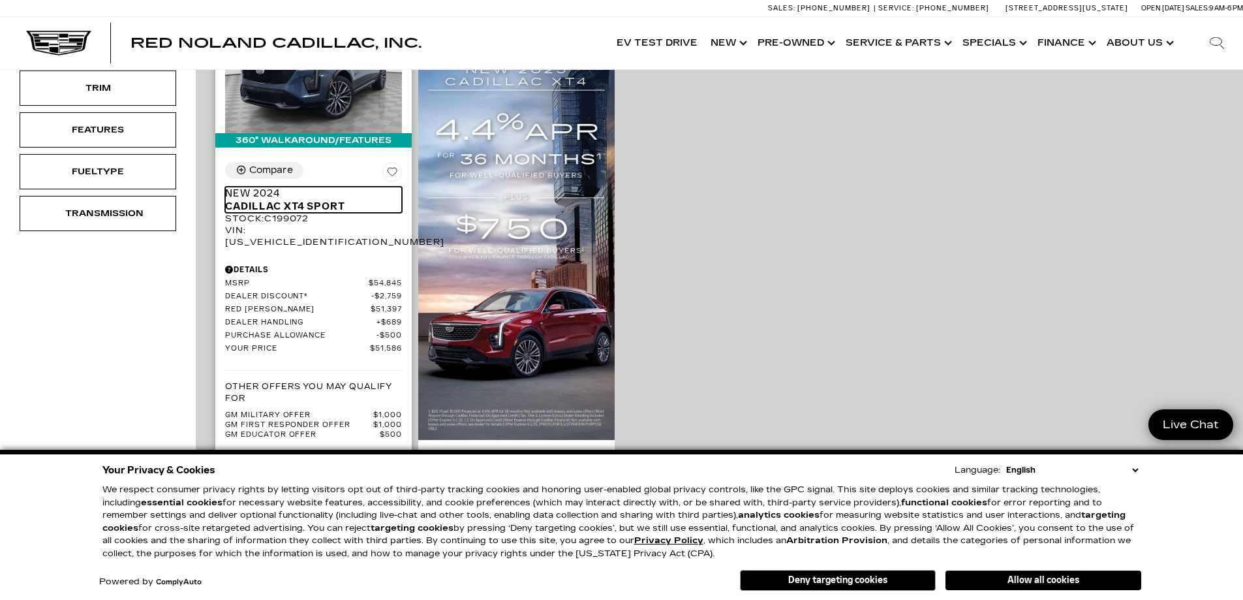
click at [311, 187] on span "New 2024" at bounding box center [308, 193] width 167 height 13
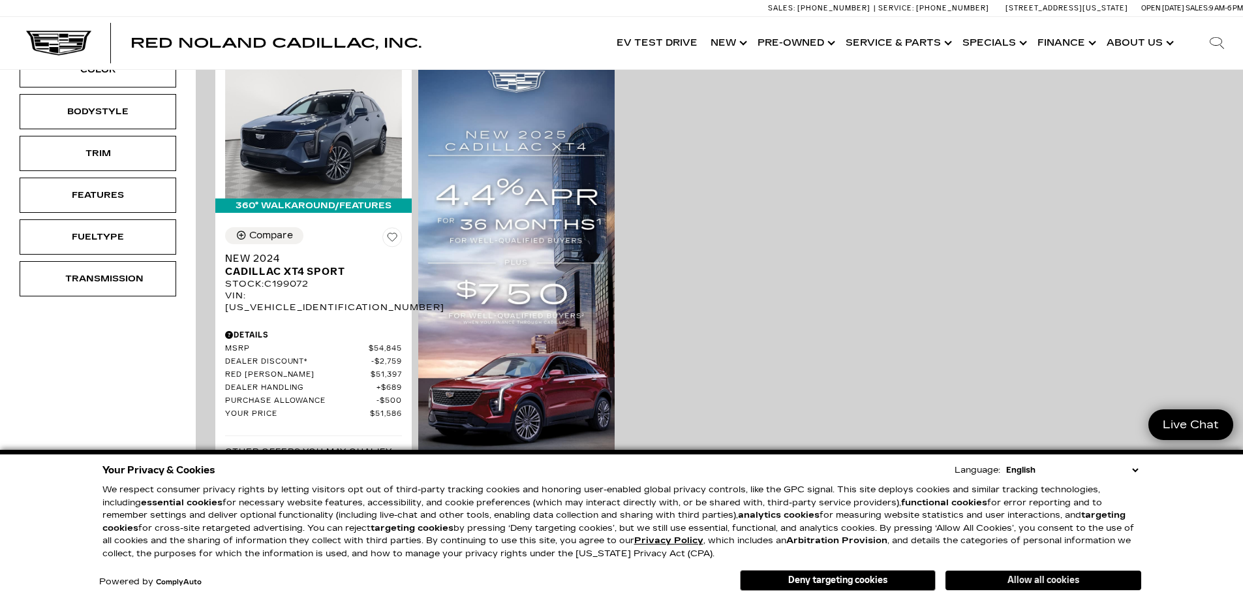
click at [1040, 579] on button "Allow all cookies" at bounding box center [1043, 580] width 196 height 20
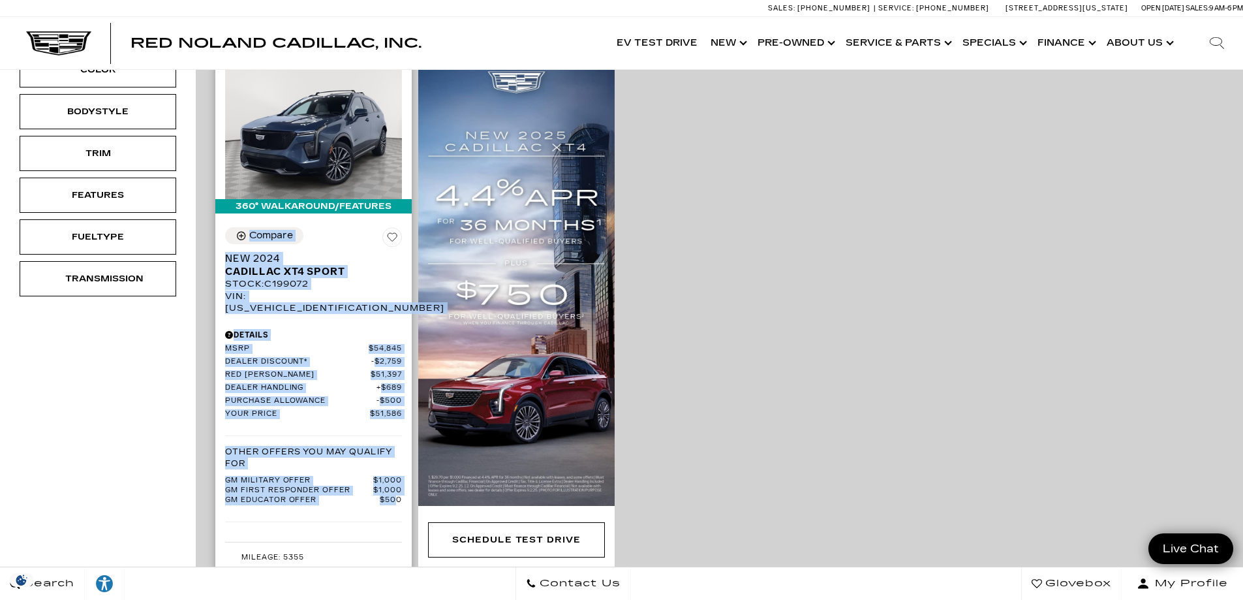
drag, startPoint x: 397, startPoint y: 474, endPoint x: 231, endPoint y: 221, distance: 303.1
click at [231, 221] on div "Compare Save This Vehicle - New 2024 Cadillac XT4 Sport Stock : C199072 VIN: [U…" at bounding box center [313, 439] width 196 height 444
copy div "Compare Save This Vehicle - New 2024 Cadillac XT4 Sport Stock : C199072 VIN: [U…"
